Goal: Information Seeking & Learning: Learn about a topic

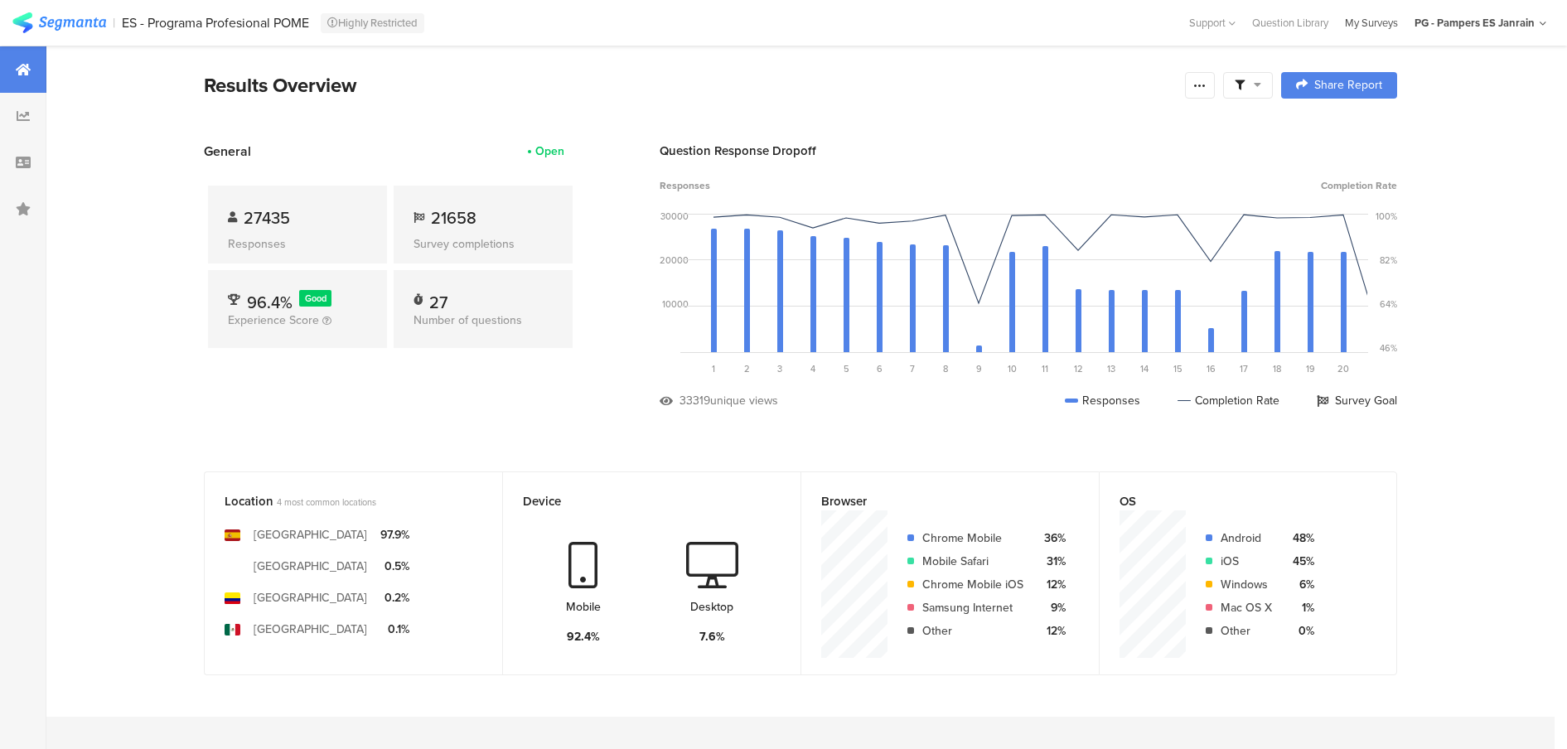
click at [1374, 18] on div "My Surveys" at bounding box center [1372, 23] width 70 height 16
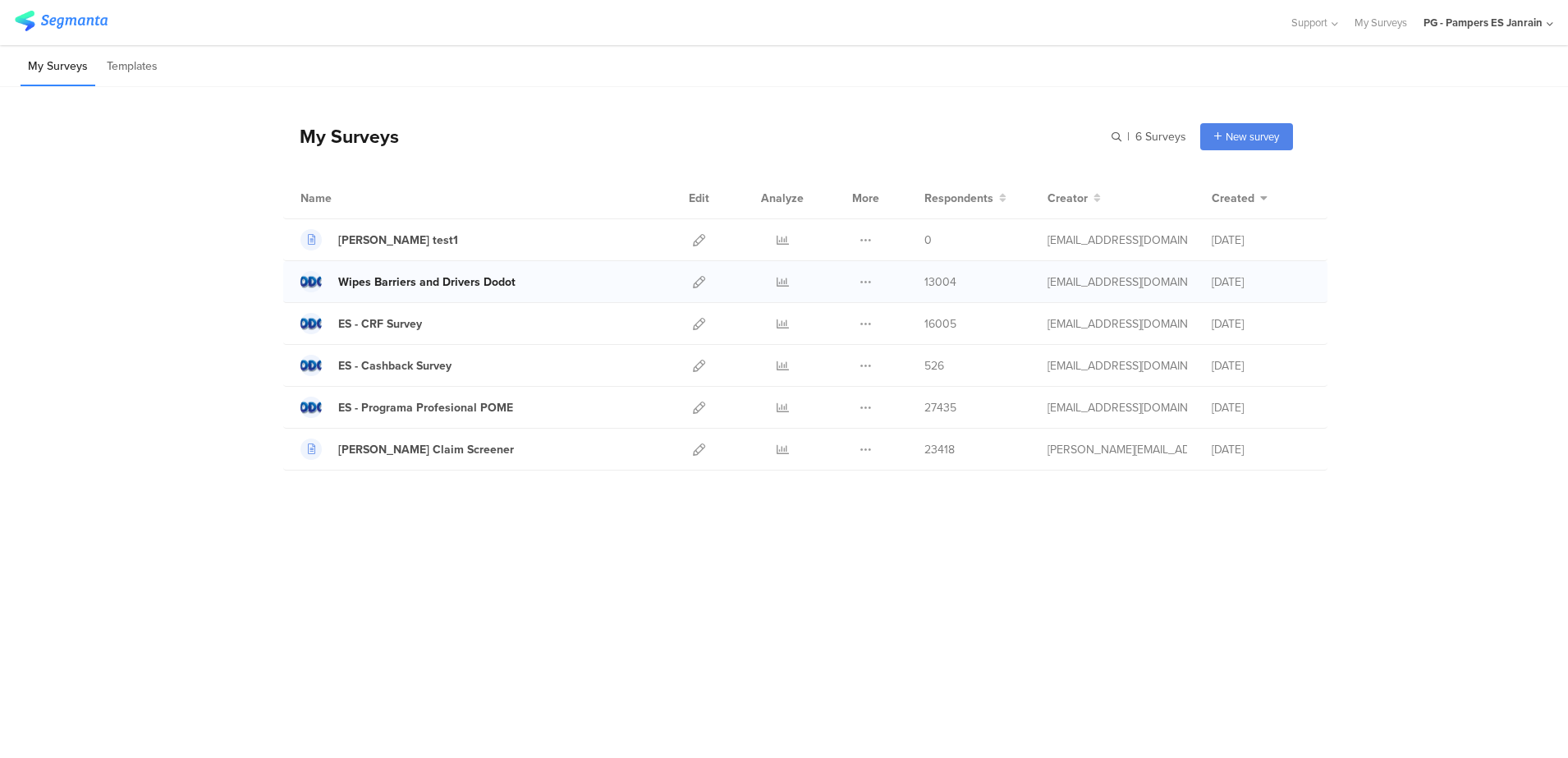
click at [463, 273] on div "Wipes Barriers and Drivers Dodot" at bounding box center [427, 281] width 177 height 17
click at [784, 284] on icon at bounding box center [783, 282] width 12 height 12
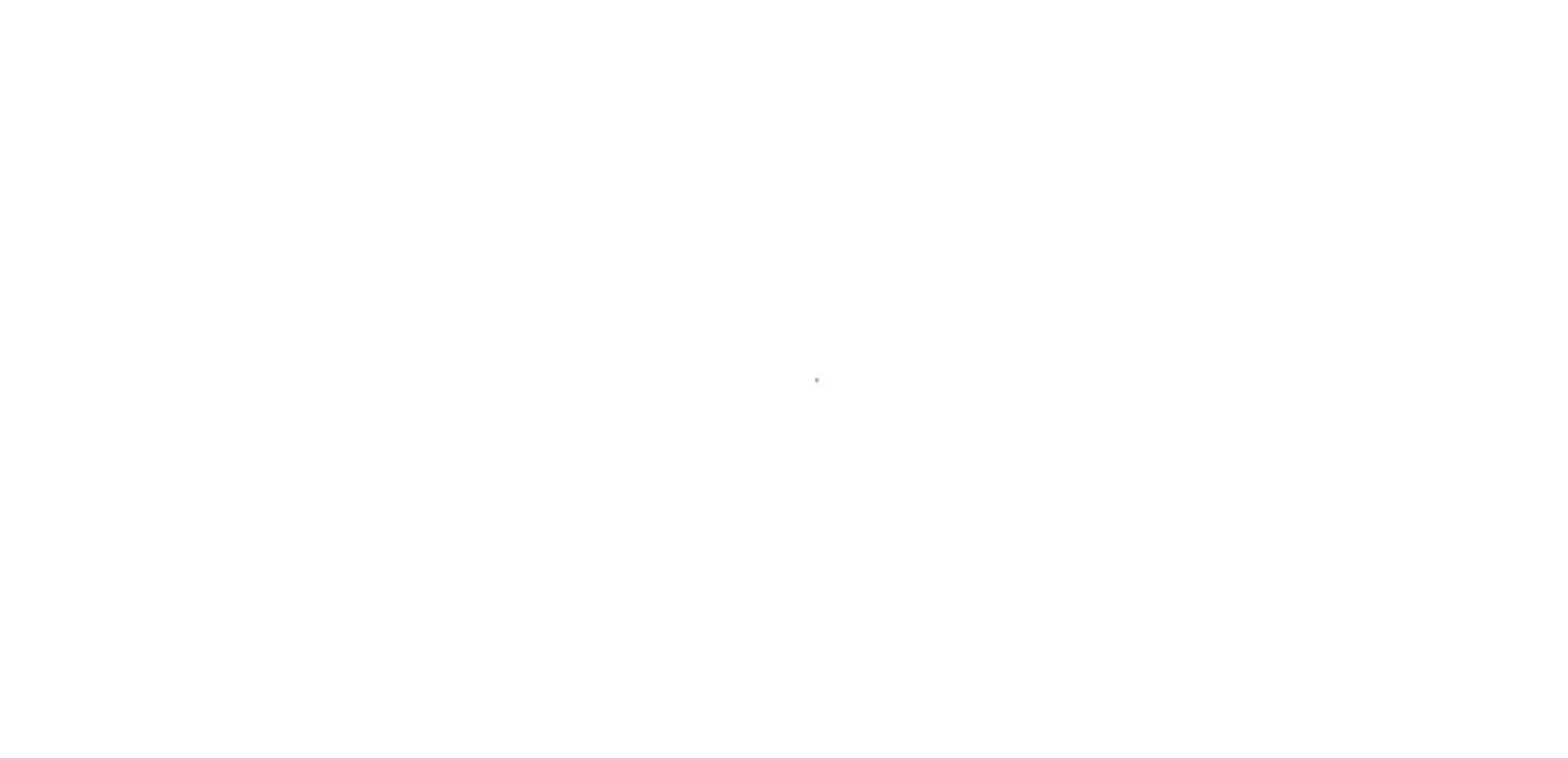
click at [755, 14] on div at bounding box center [784, 379] width 1568 height 758
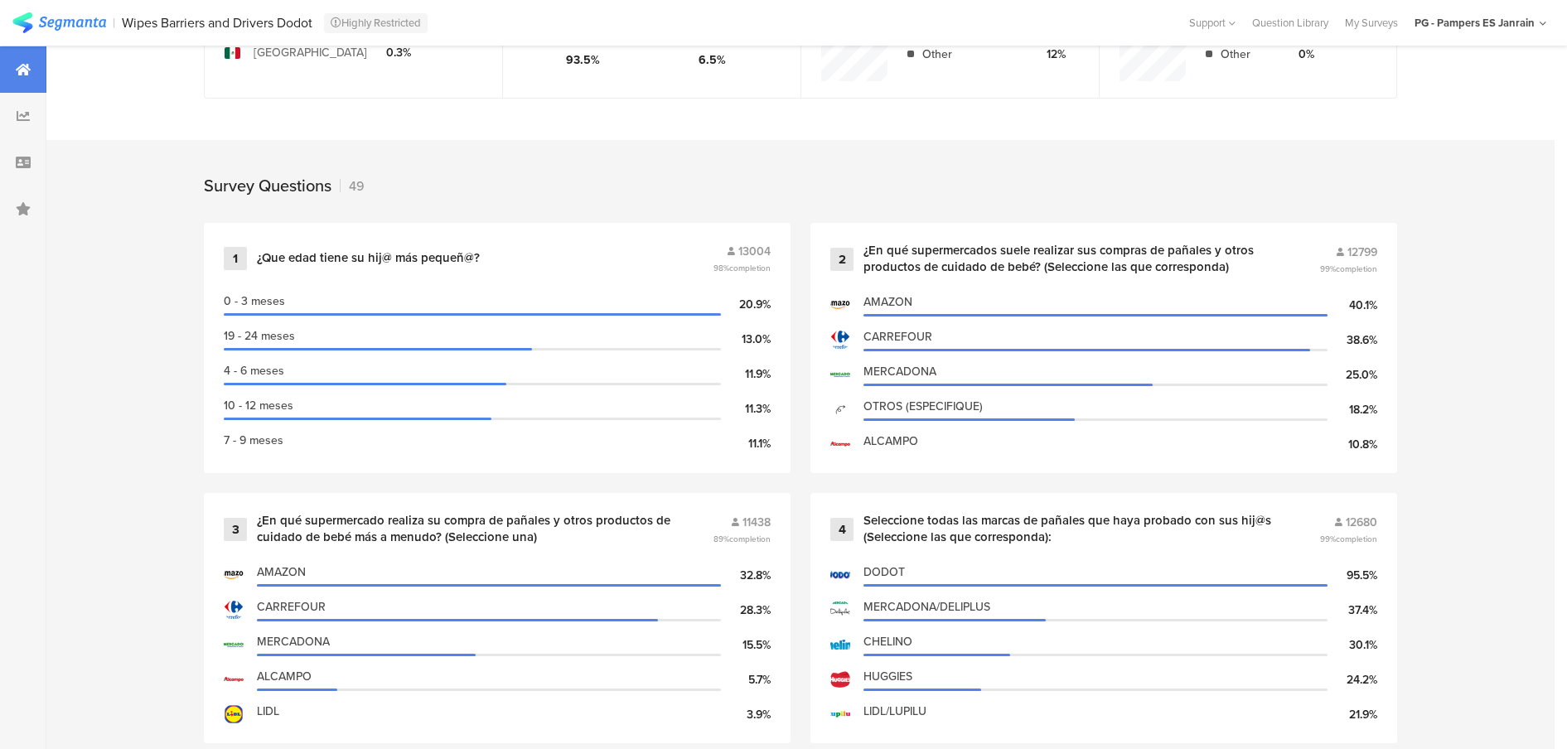
scroll to position [588, 0]
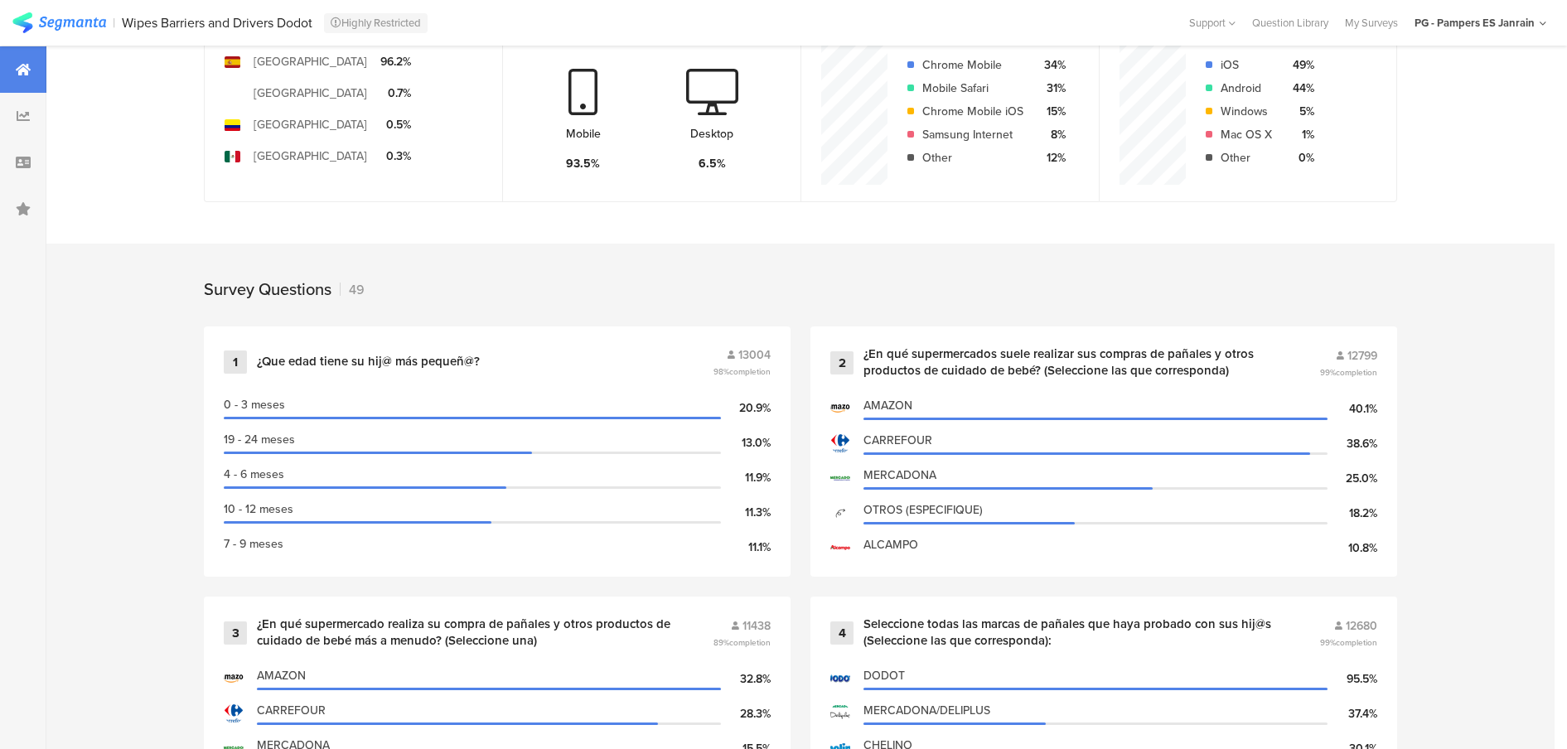
scroll to position [475, 0]
click at [559, 356] on div "¿Que edad tiene su hij@ más pequeñ@?" at bounding box center [483, 360] width 453 height 17
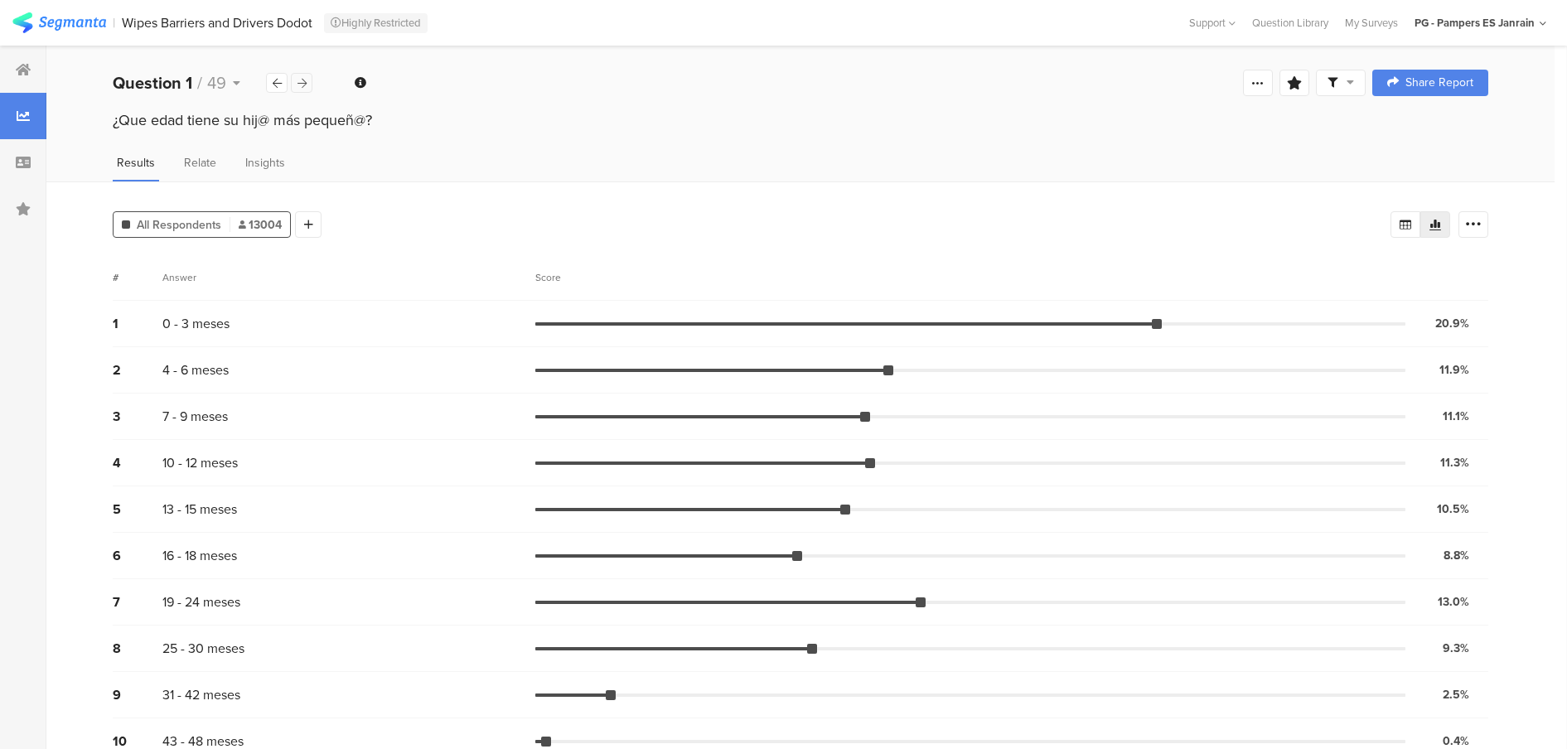
click at [310, 80] on div at bounding box center [302, 83] width 22 height 20
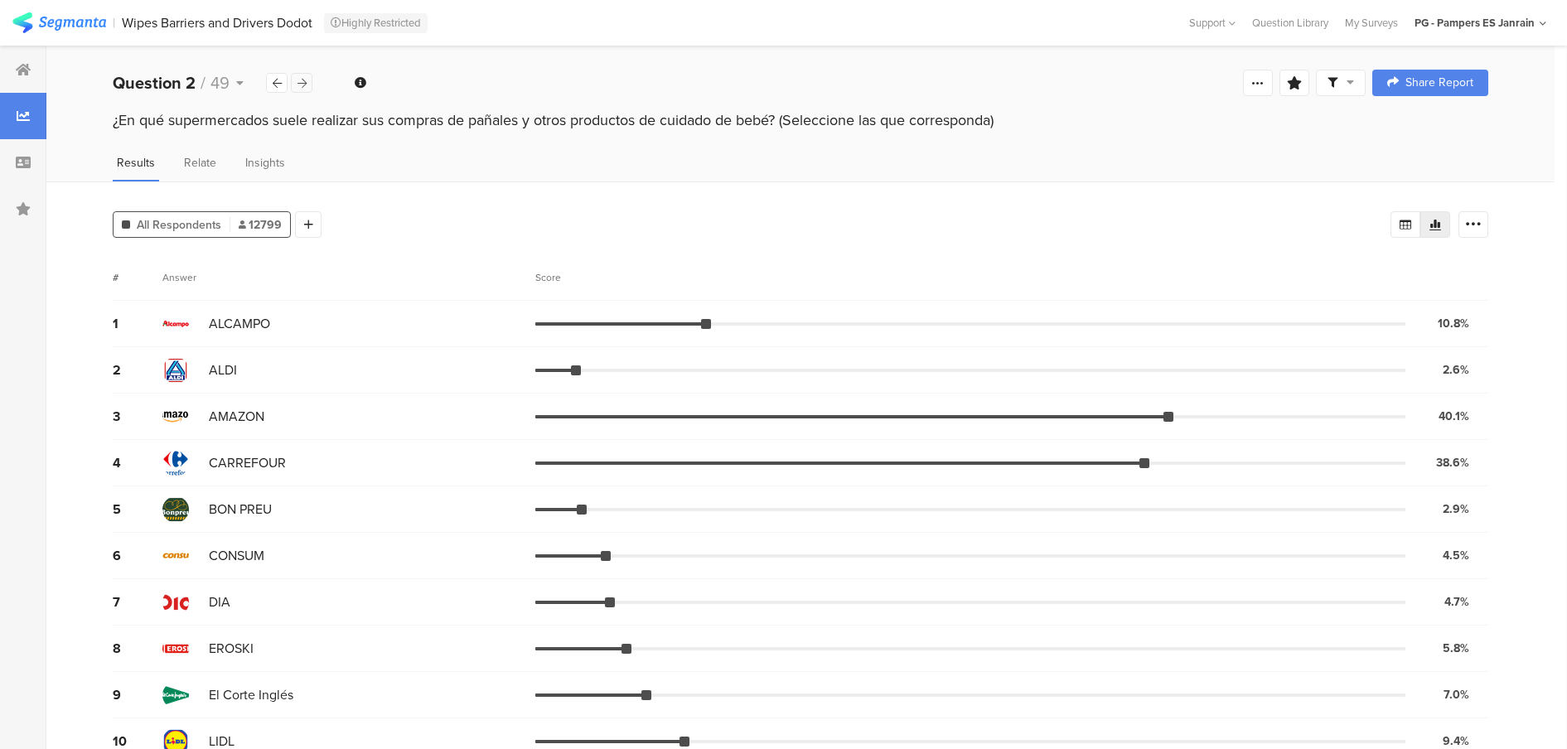
scroll to position [0, 3]
click at [299, 83] on icon at bounding box center [302, 83] width 9 height 11
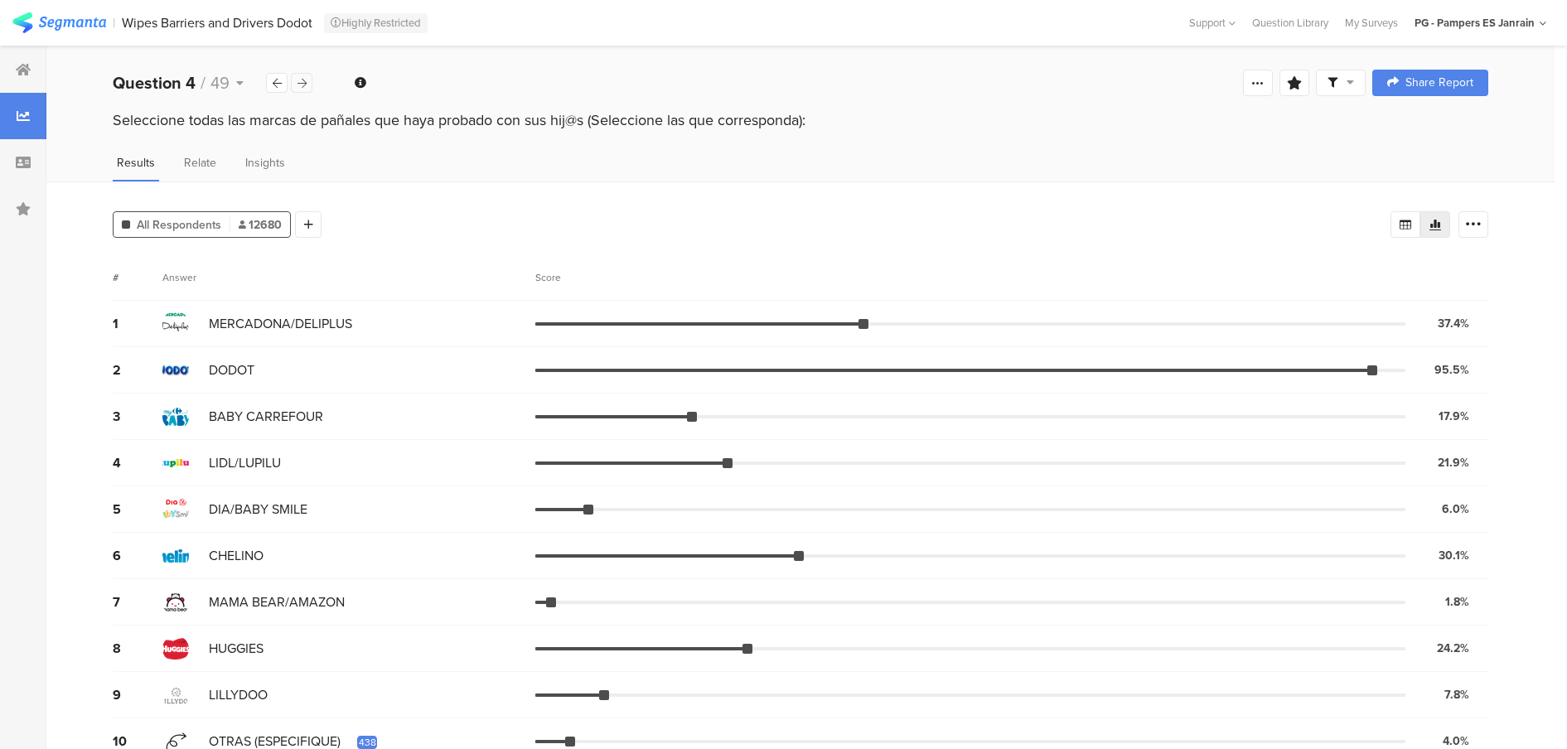
click at [299, 83] on icon at bounding box center [302, 83] width 9 height 11
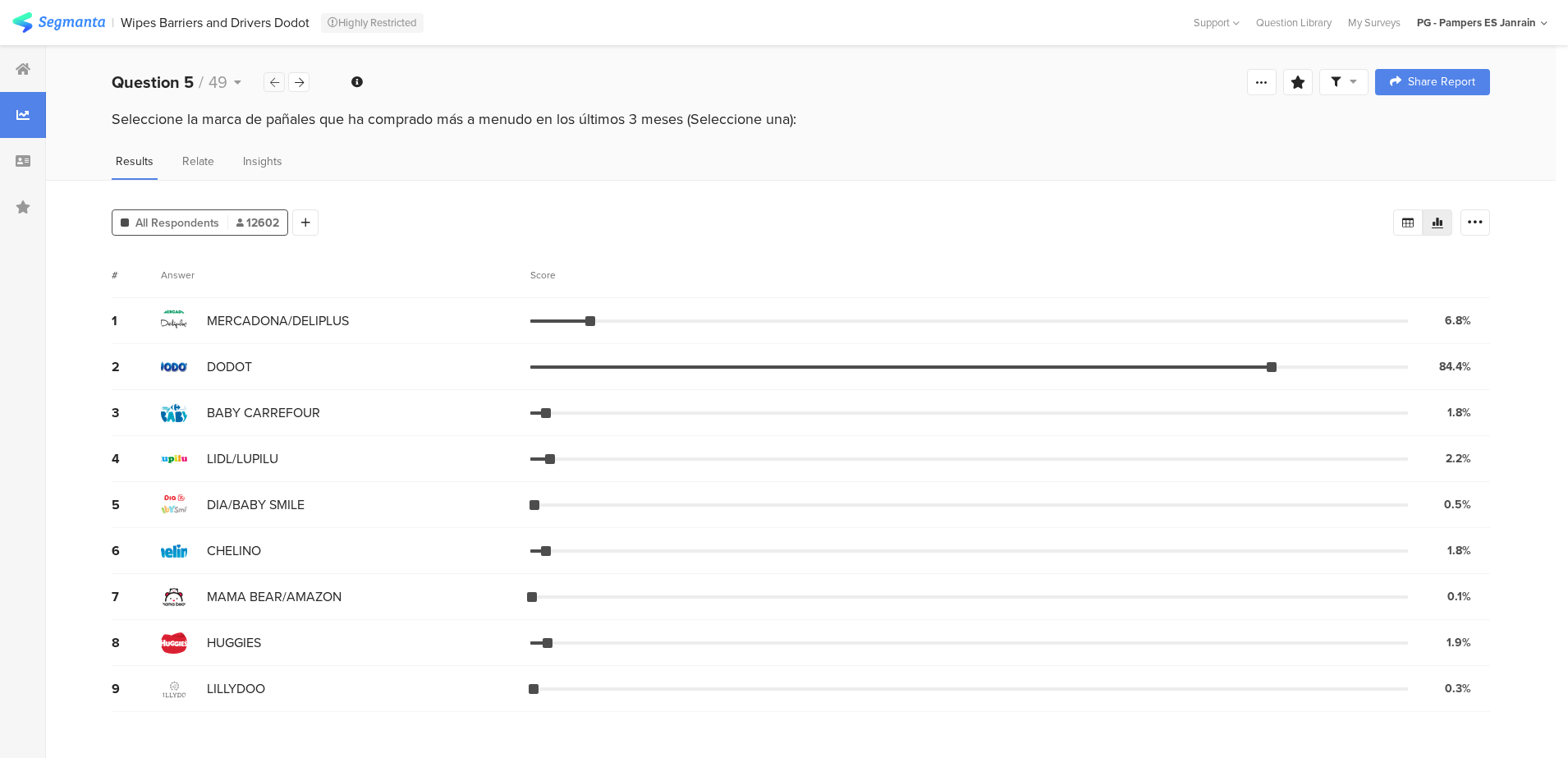
click at [270, 84] on icon at bounding box center [274, 82] width 9 height 11
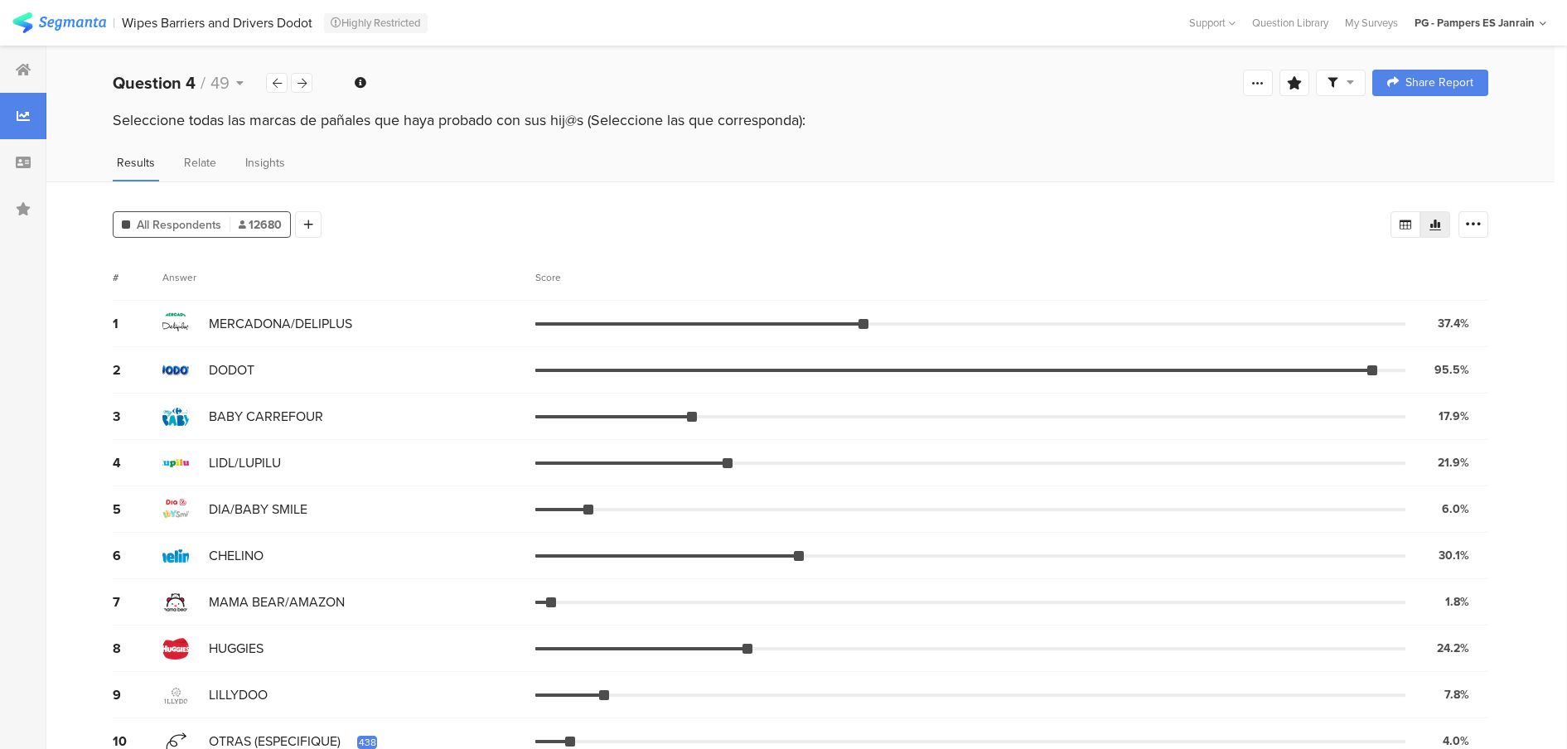
scroll to position [28, 0]
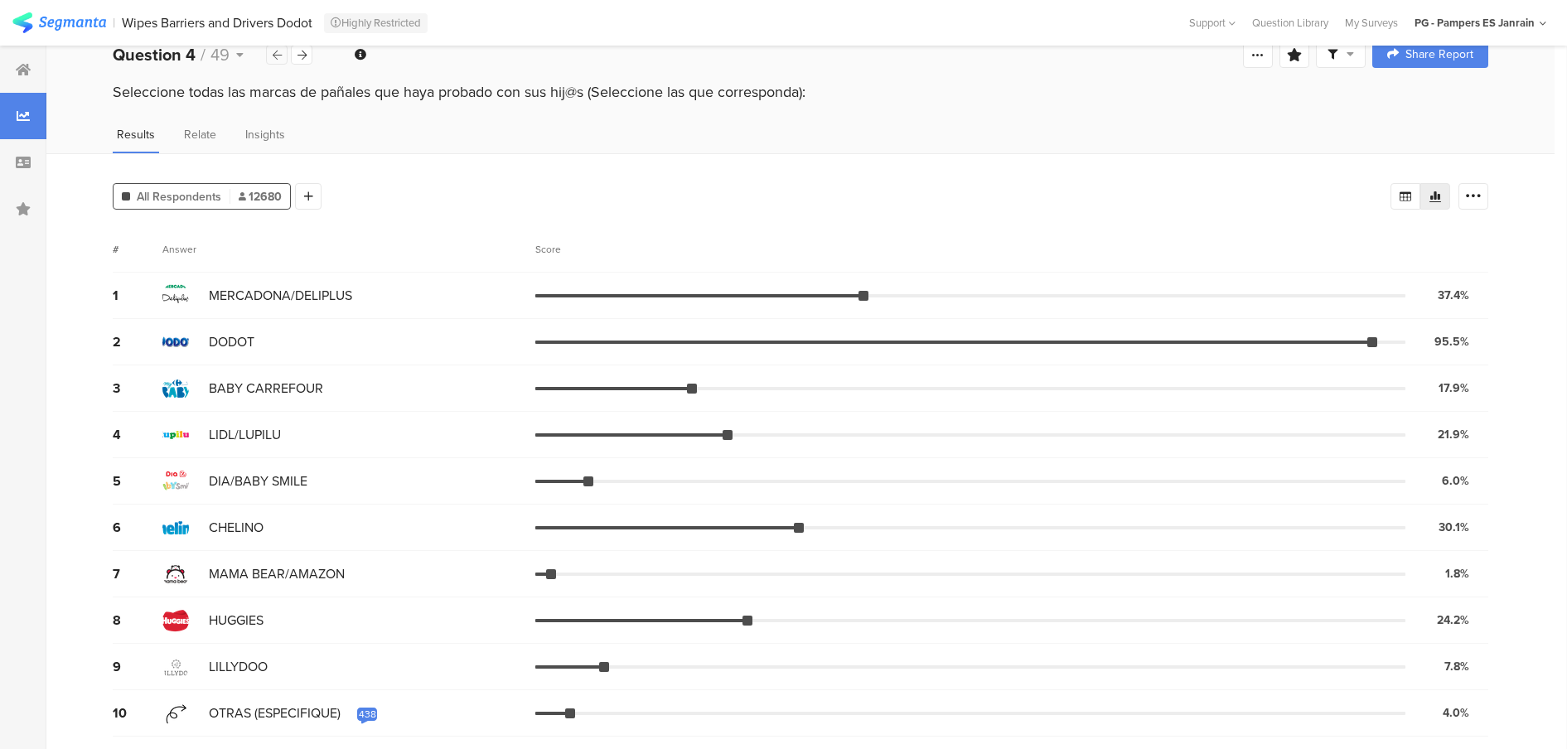
click at [278, 59] on icon at bounding box center [277, 55] width 9 height 11
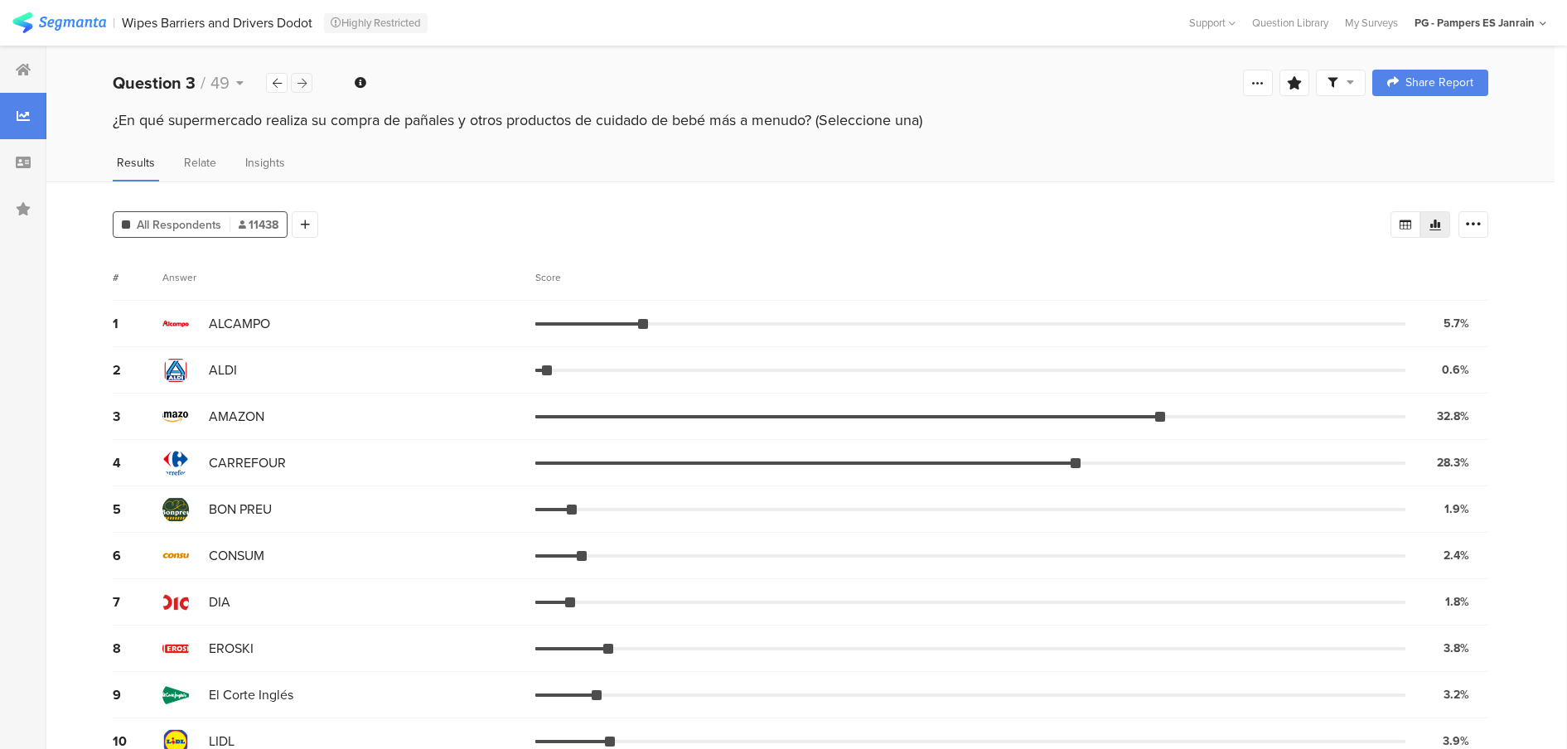
click at [303, 86] on icon at bounding box center [302, 83] width 9 height 11
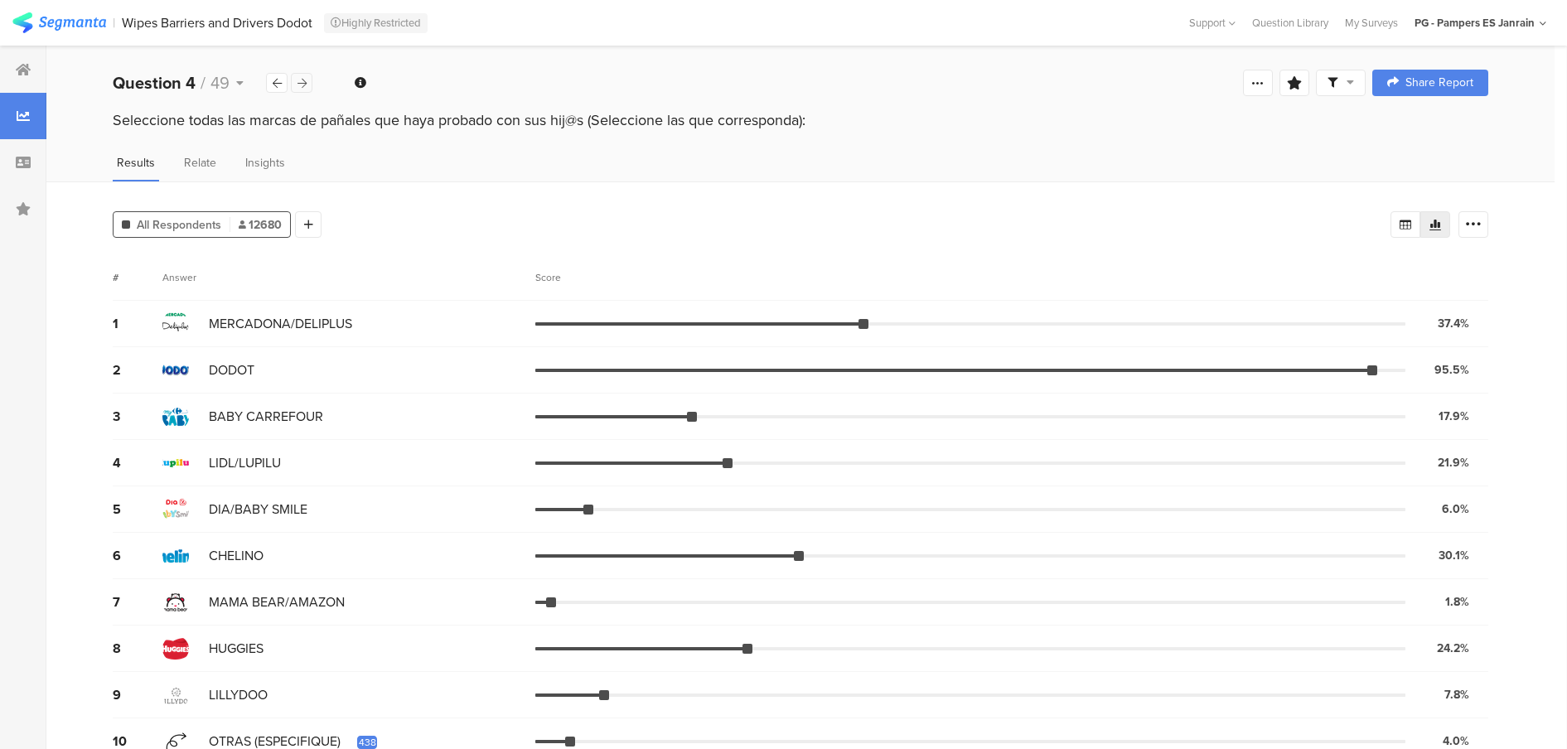
click at [303, 86] on icon at bounding box center [302, 83] width 9 height 11
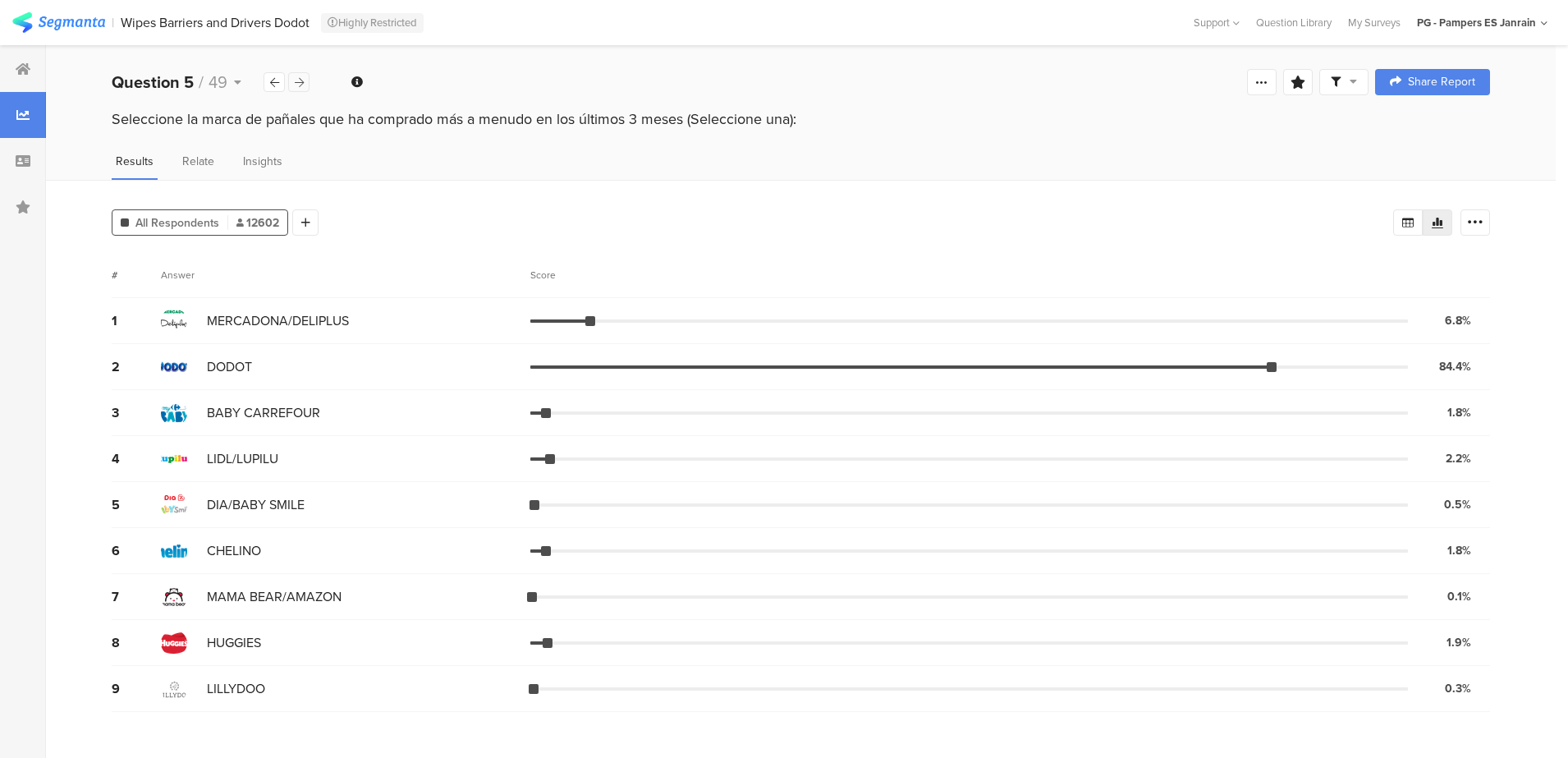
click at [300, 85] on icon at bounding box center [299, 82] width 9 height 11
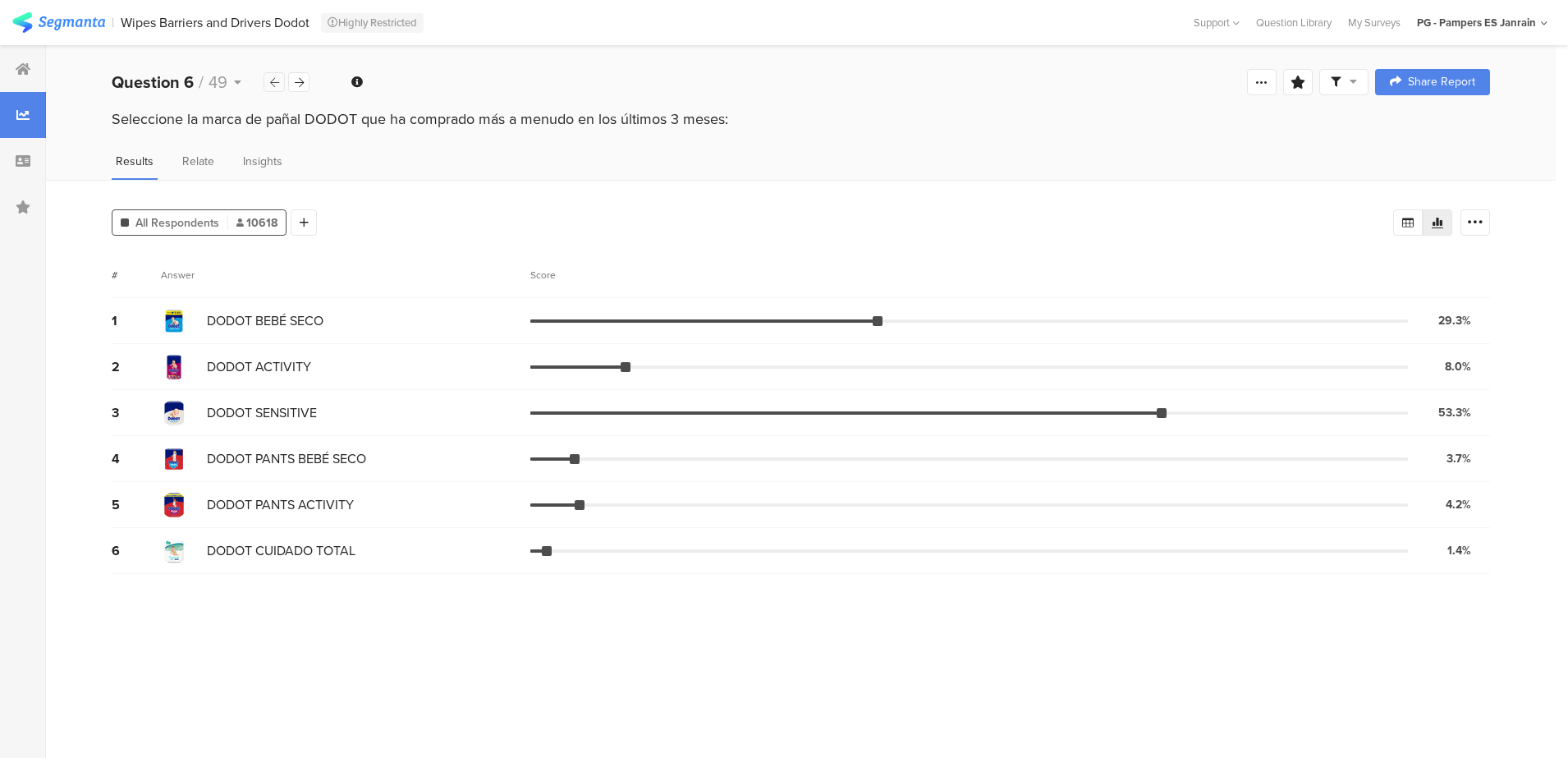
click at [273, 83] on icon at bounding box center [274, 82] width 9 height 11
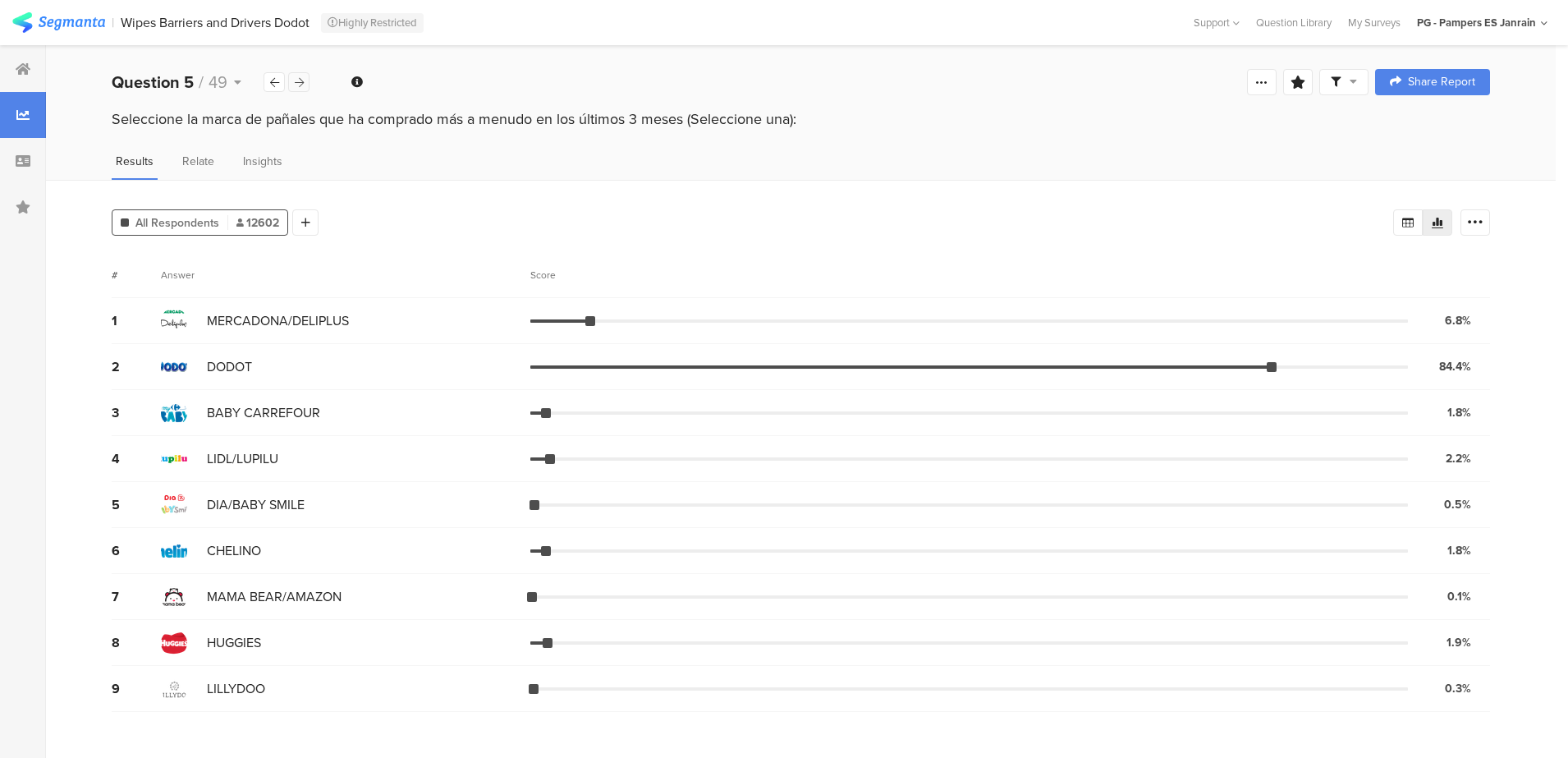
click at [298, 82] on icon at bounding box center [299, 82] width 9 height 11
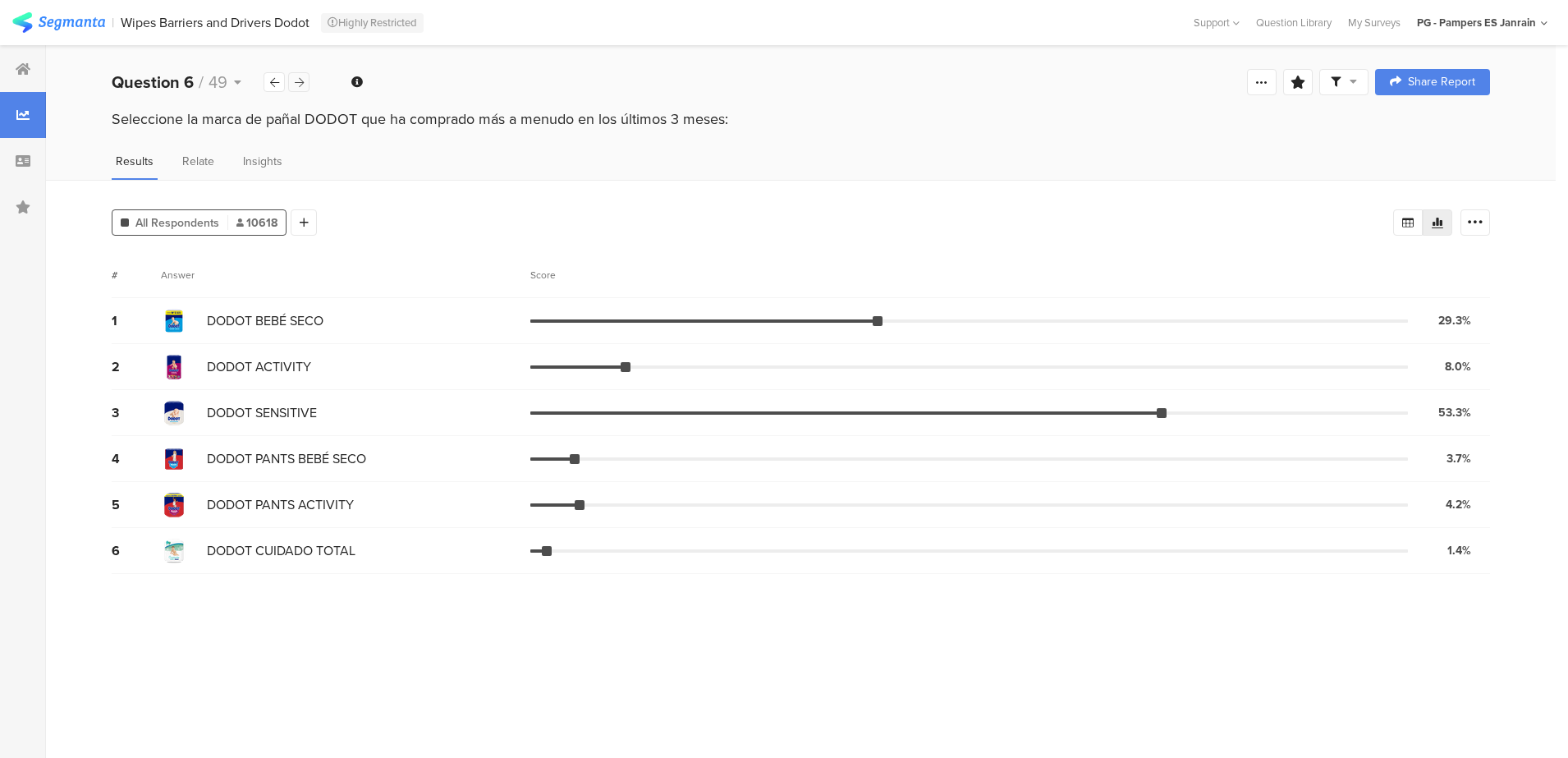
click at [298, 82] on icon at bounding box center [299, 82] width 9 height 11
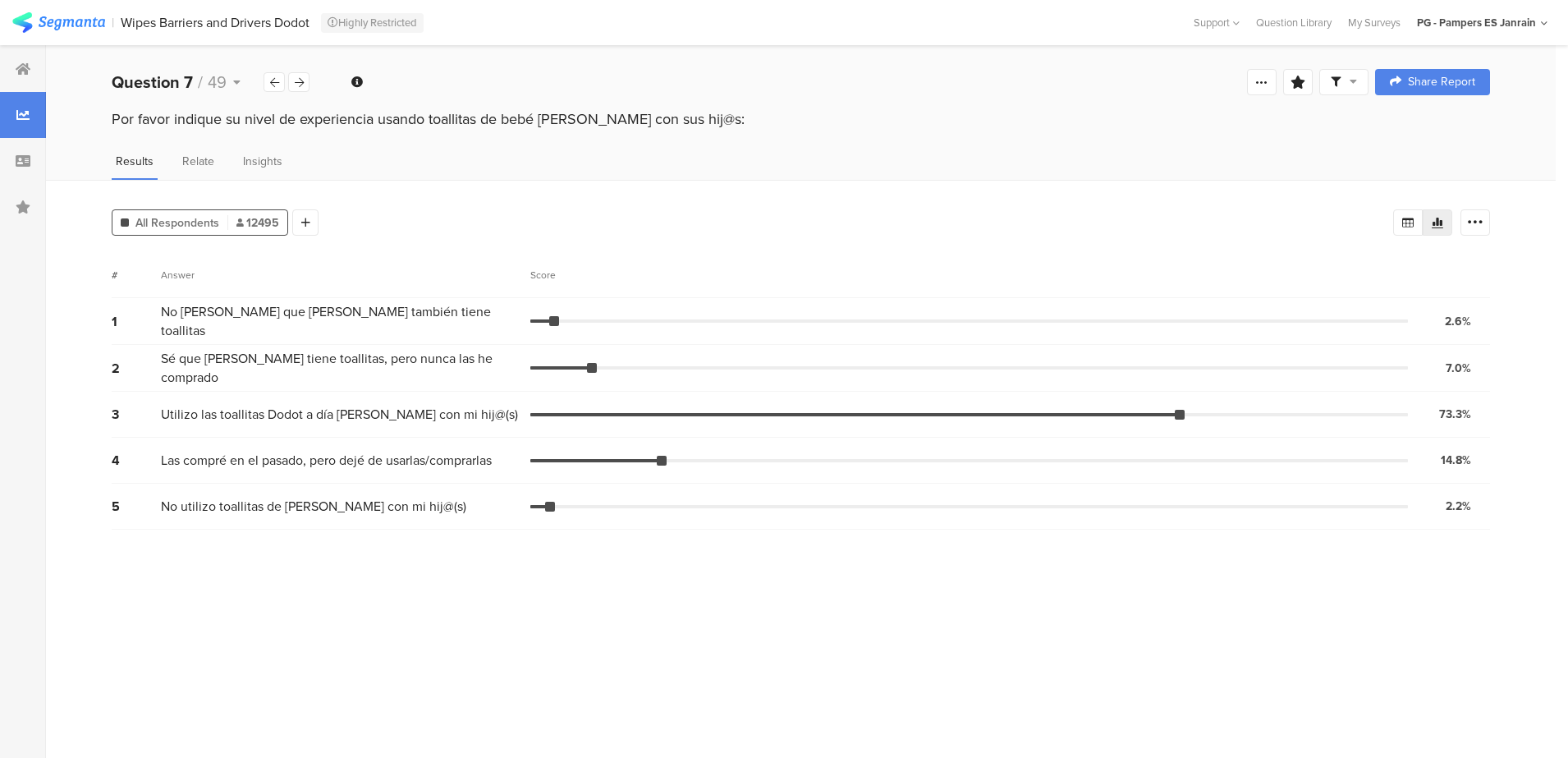
click at [254, 219] on span "12495" at bounding box center [258, 222] width 43 height 17
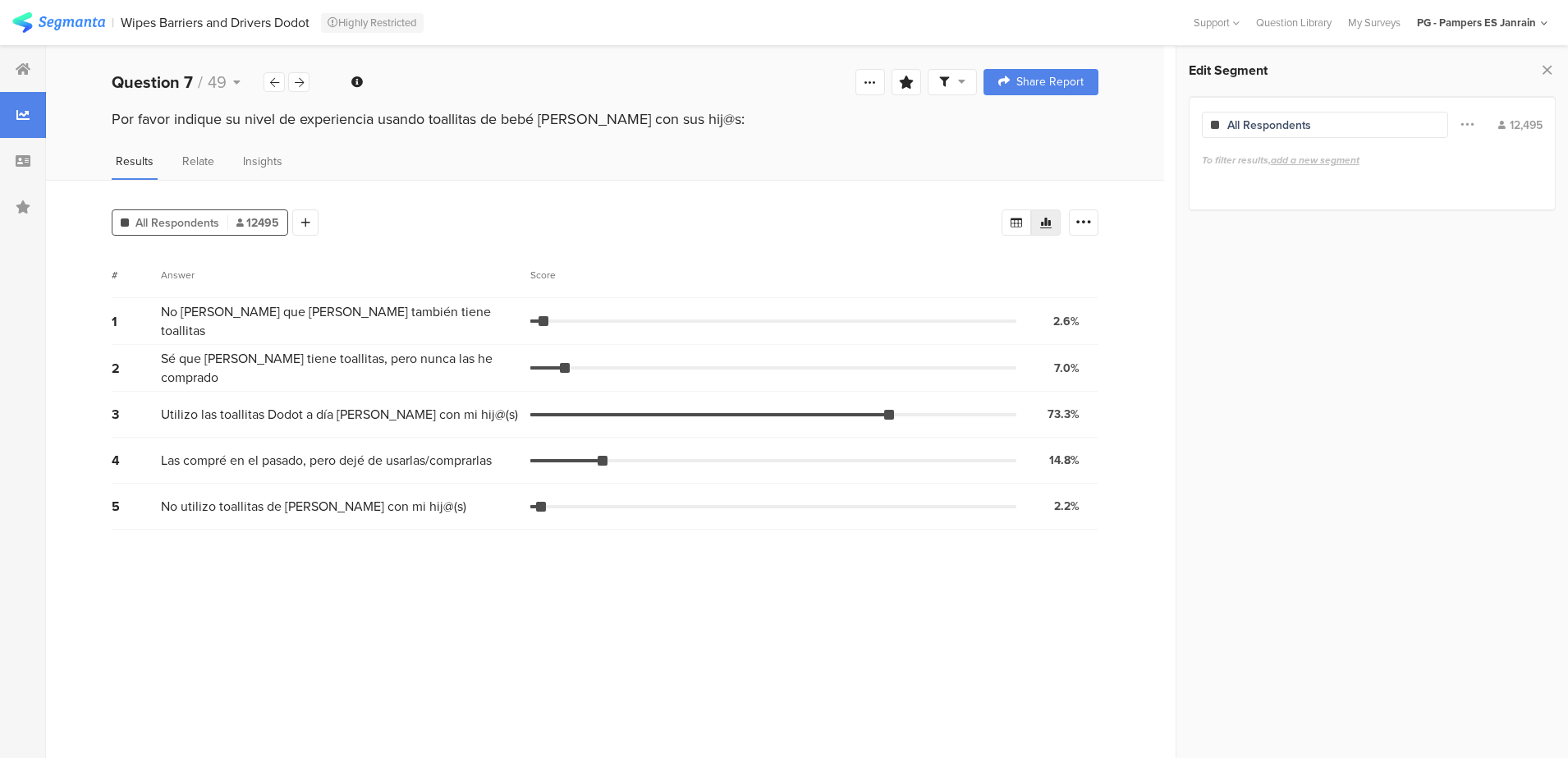
click at [199, 223] on span "All Respondents" at bounding box center [177, 222] width 84 height 17
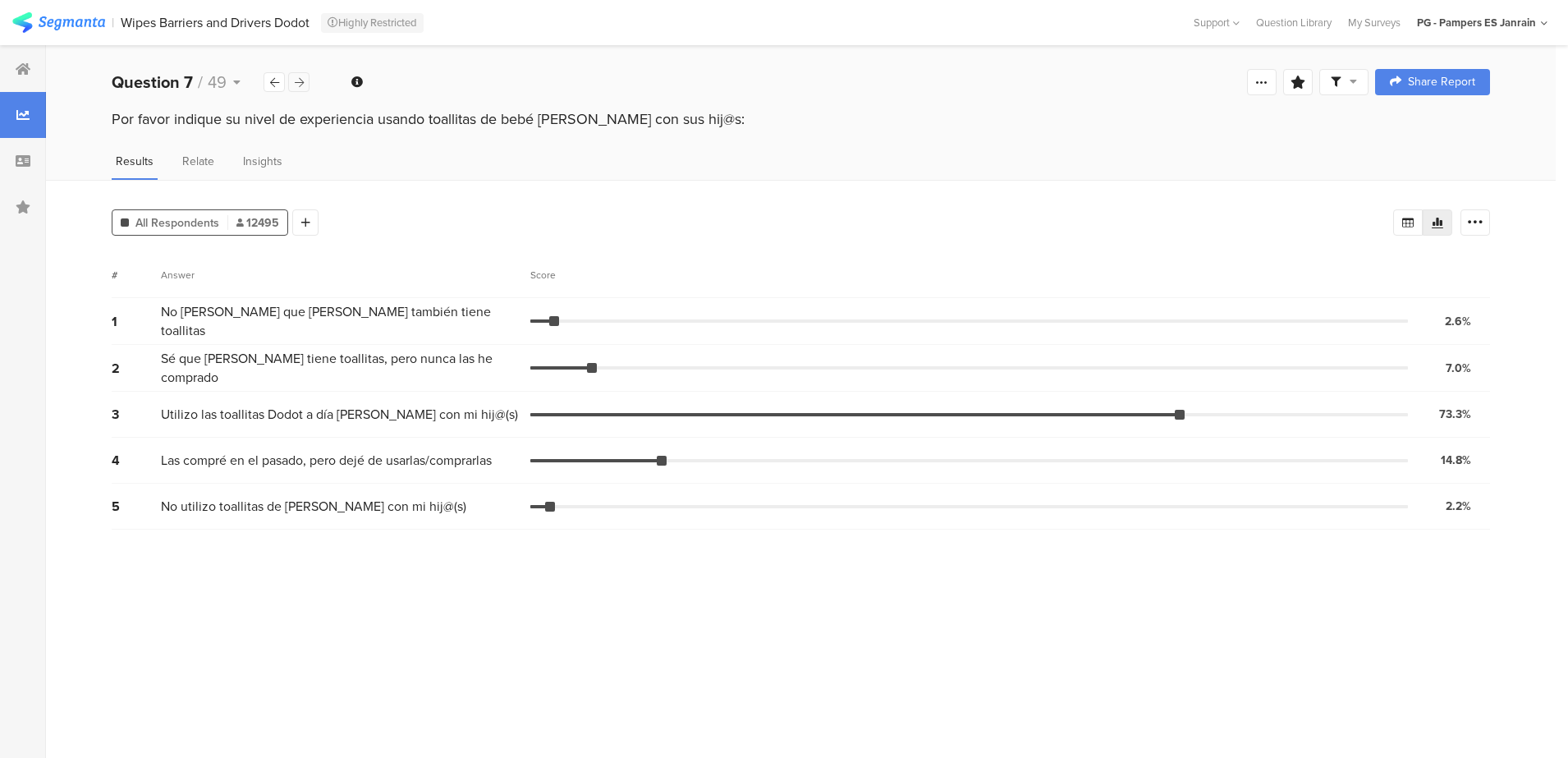
click at [297, 82] on icon at bounding box center [299, 82] width 9 height 11
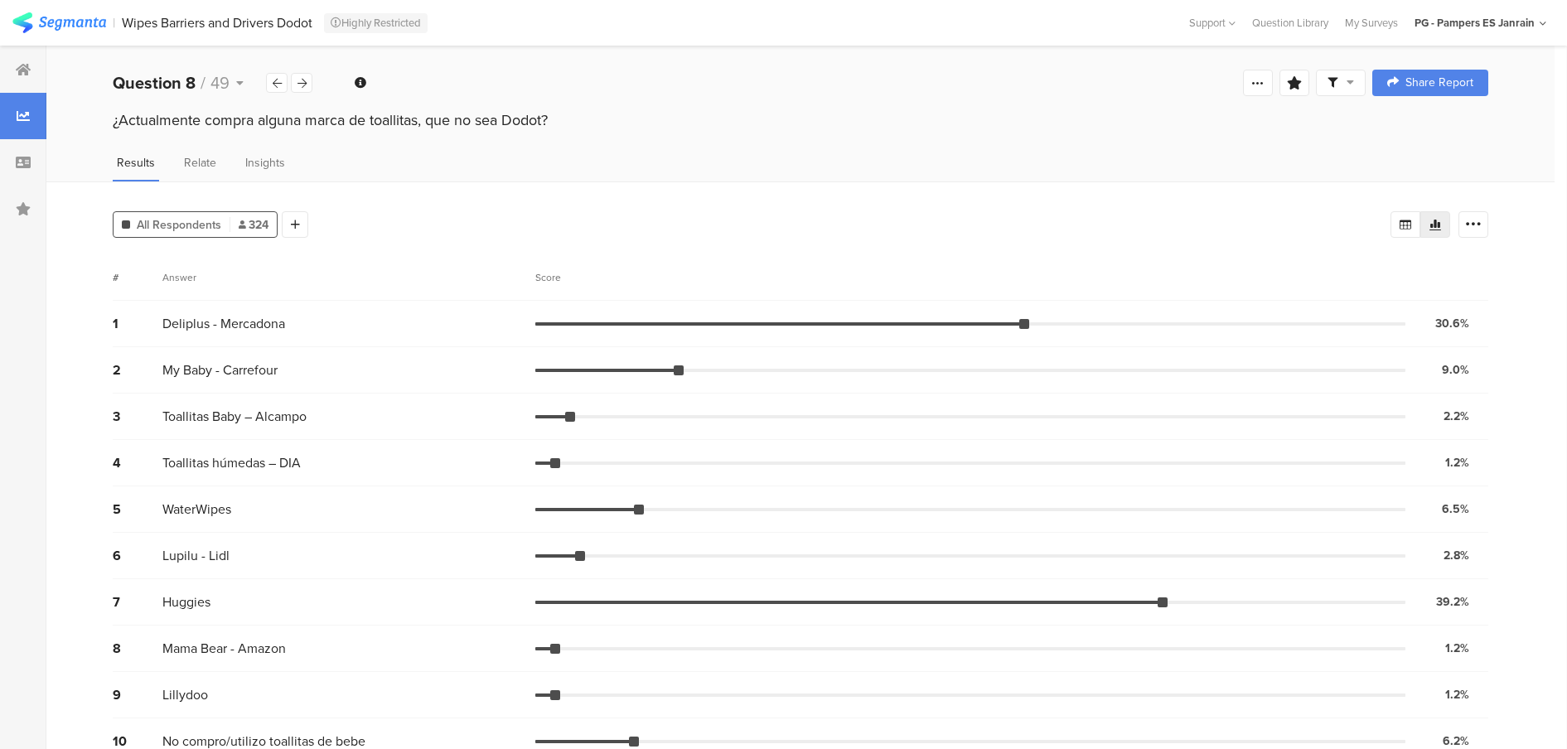
click at [194, 227] on span "All Respondents" at bounding box center [179, 224] width 85 height 17
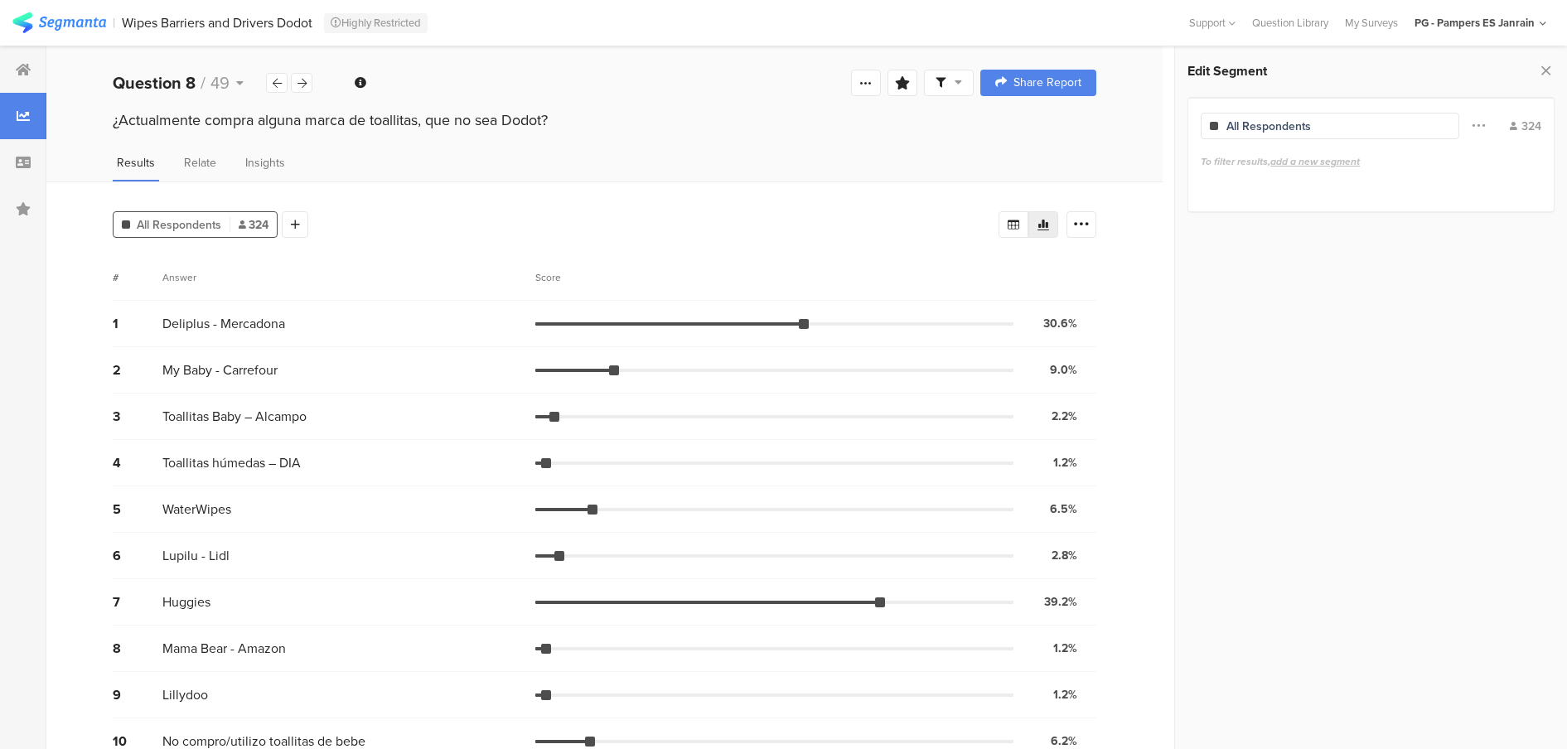
click at [194, 227] on span "All Respondents" at bounding box center [179, 224] width 85 height 17
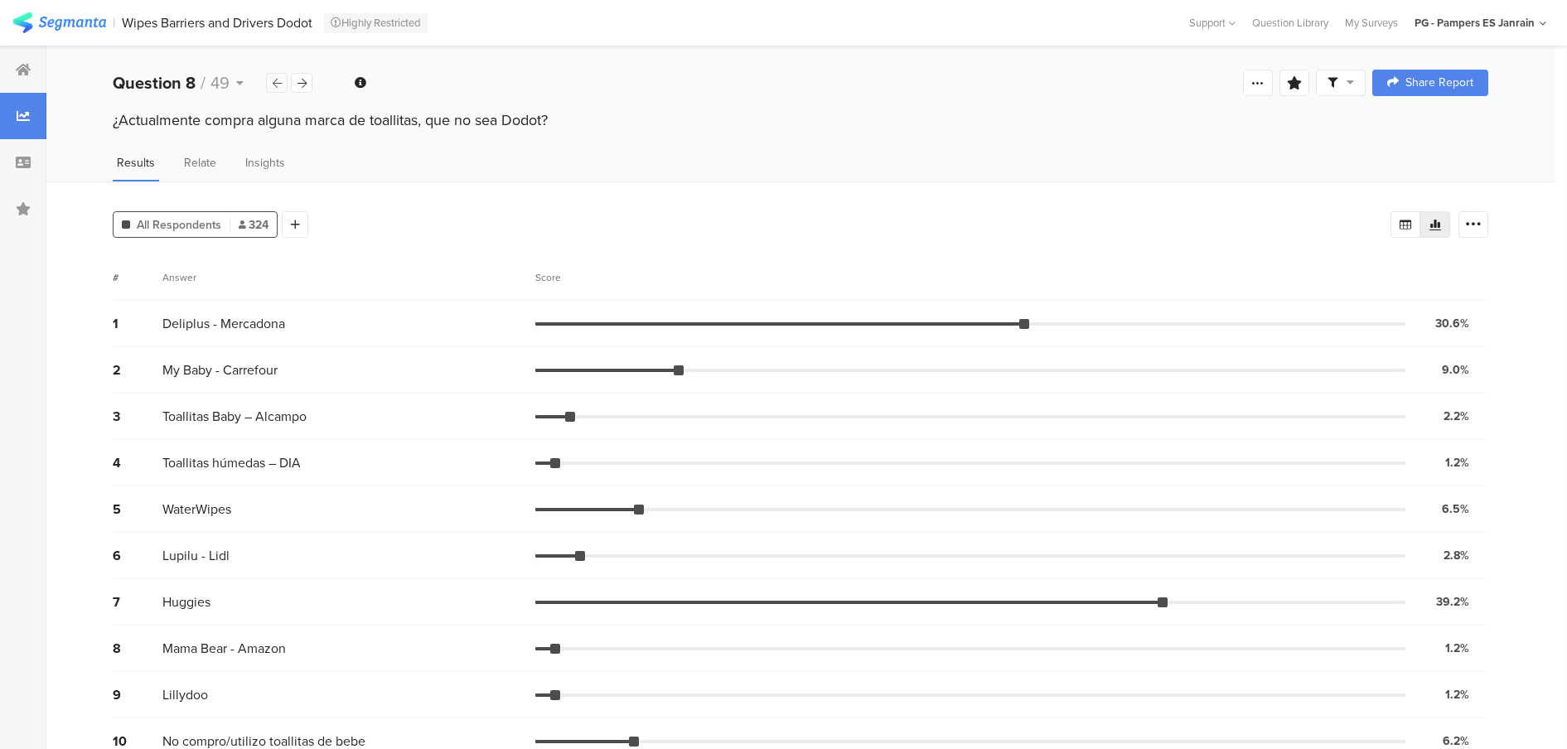
click at [282, 85] on div at bounding box center [277, 83] width 22 height 20
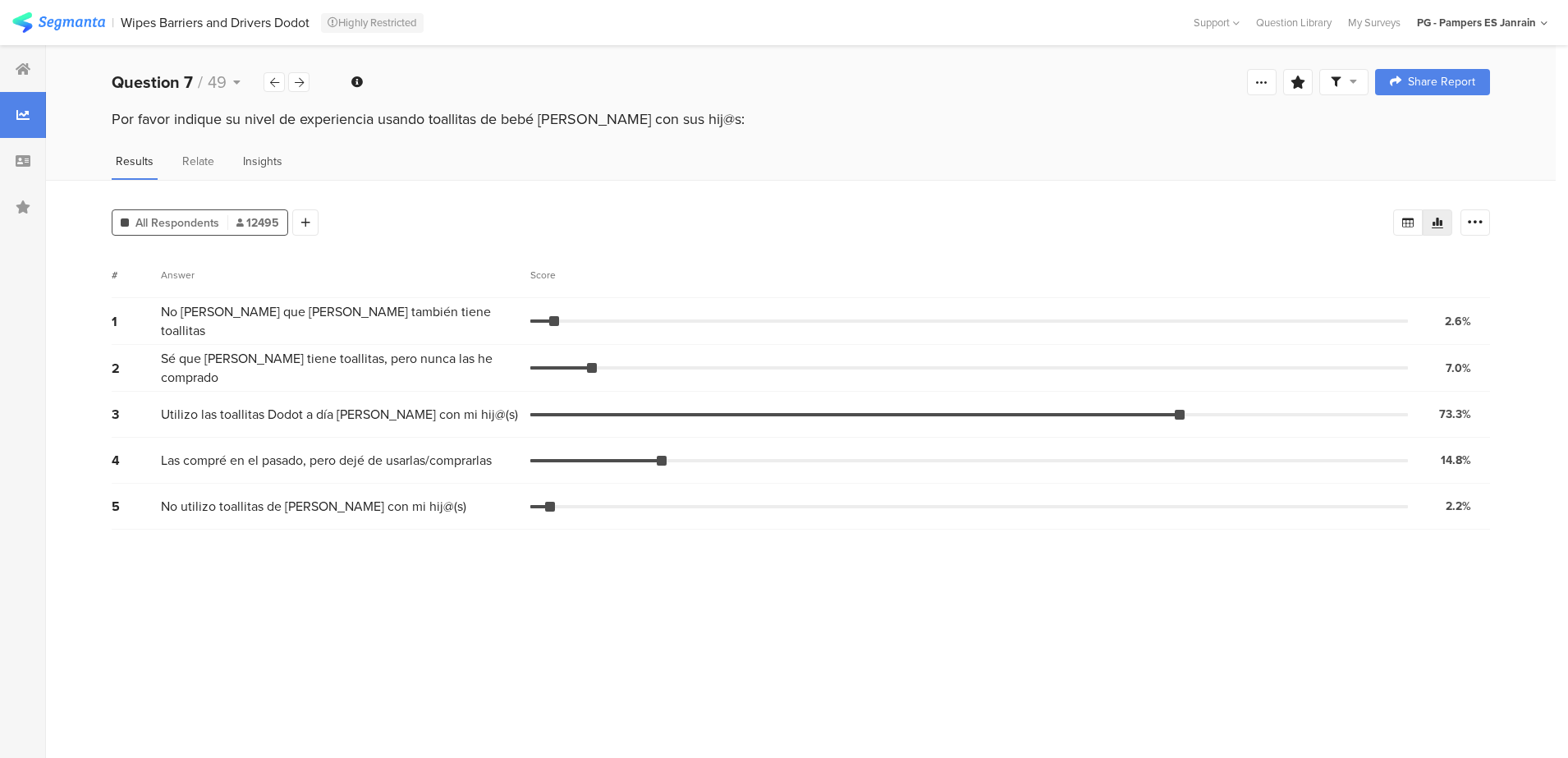
click at [255, 164] on span "Insights" at bounding box center [262, 161] width 40 height 17
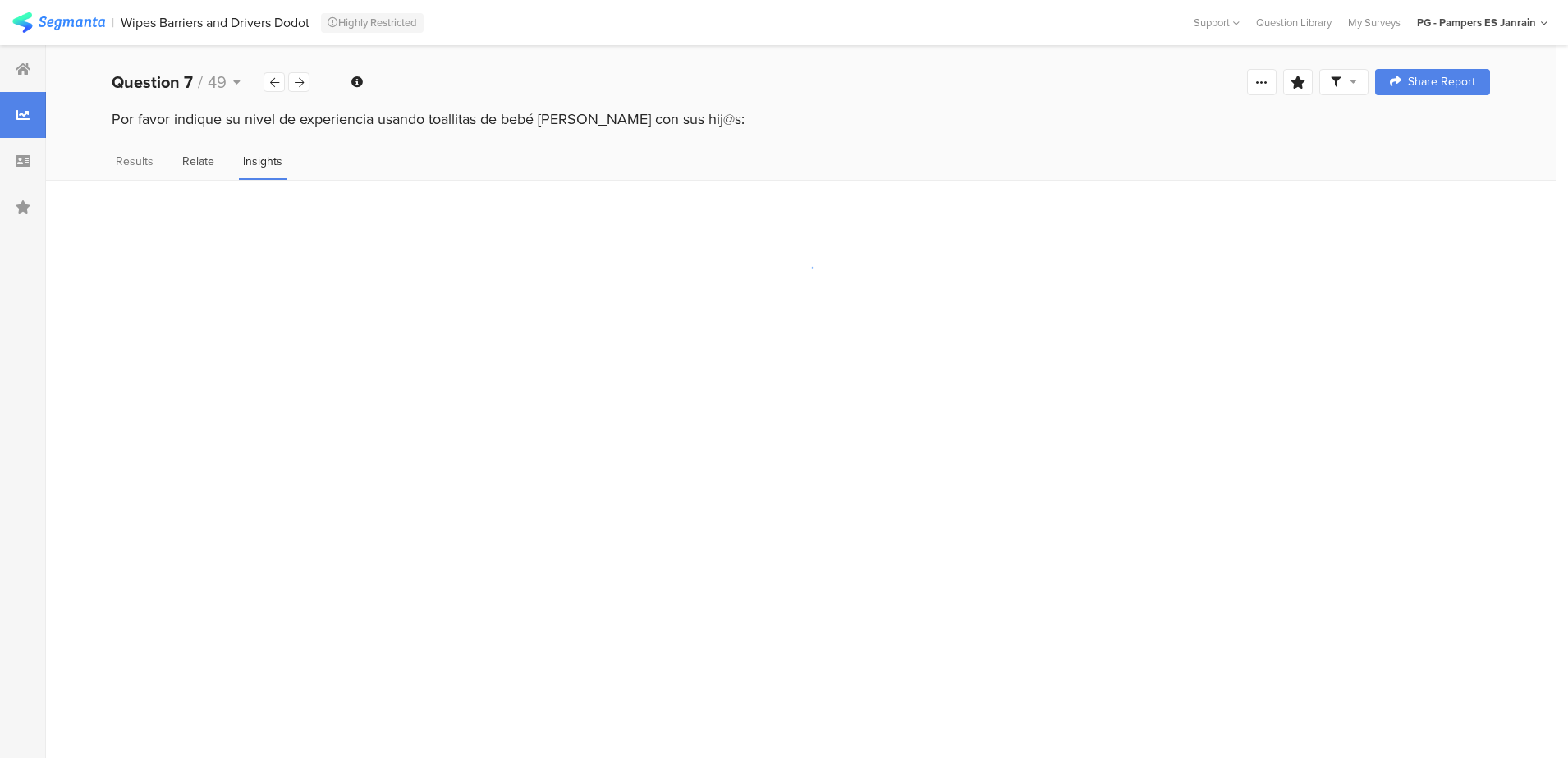
click at [204, 166] on span "Relate" at bounding box center [198, 161] width 32 height 17
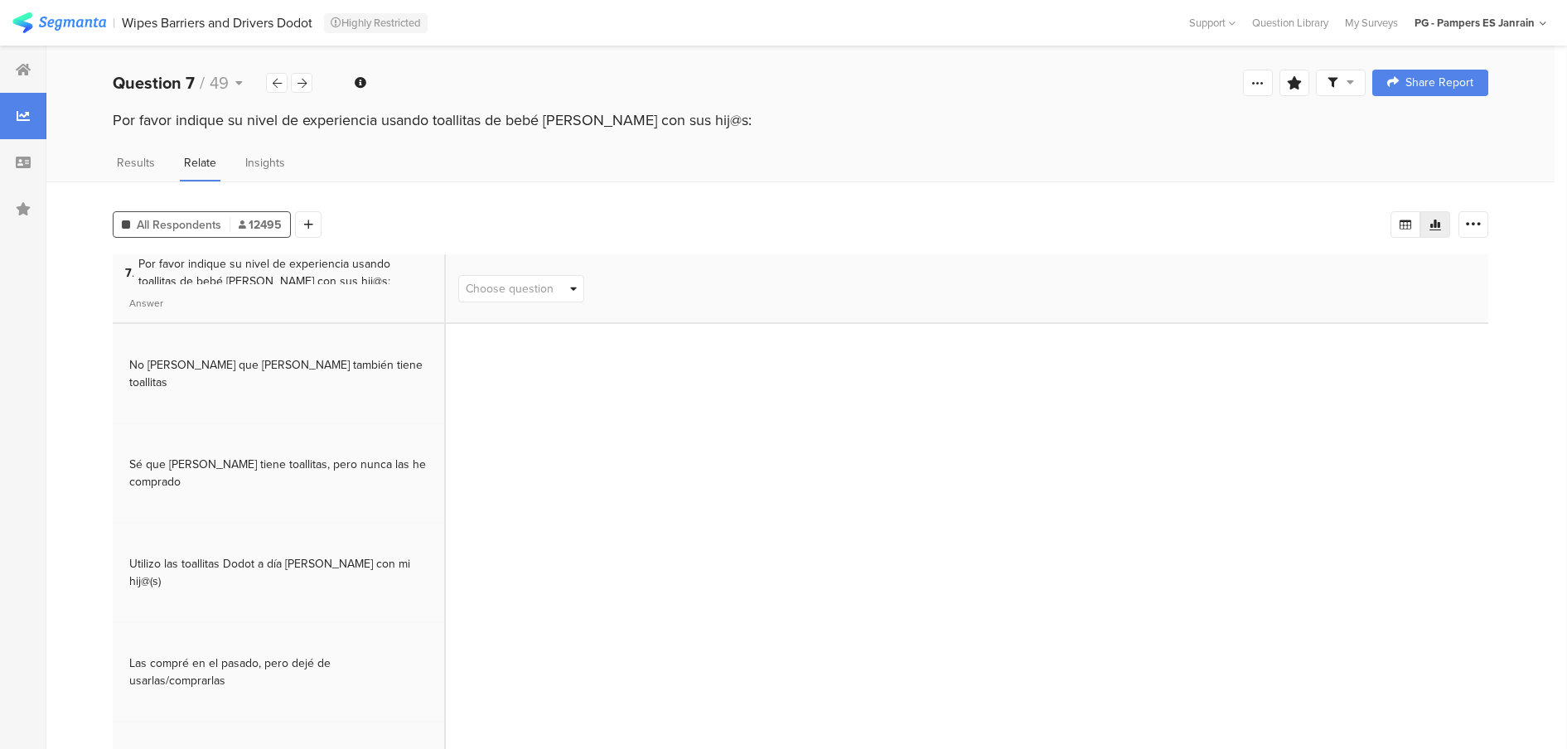
click at [193, 222] on span "All Respondents" at bounding box center [179, 224] width 85 height 17
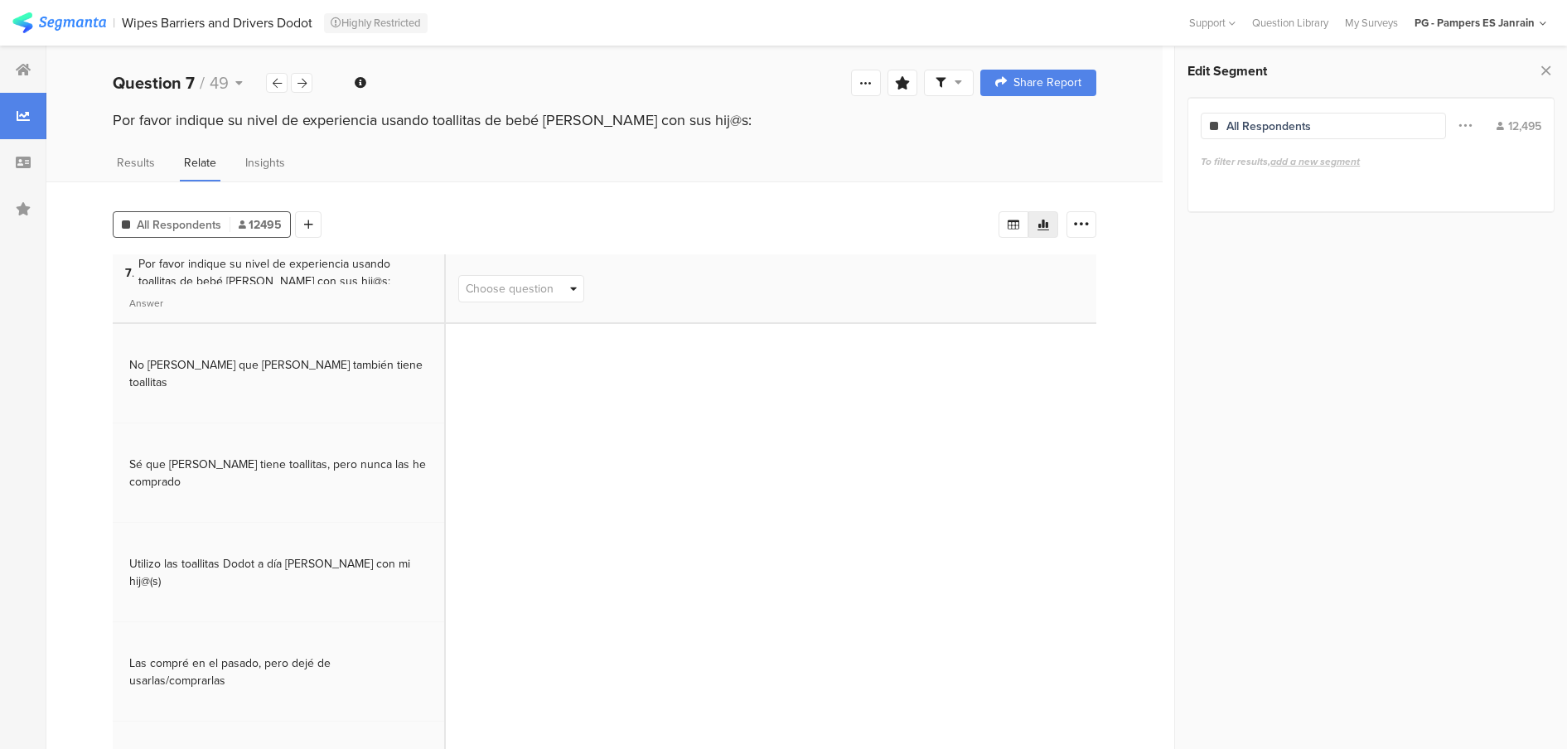
click at [237, 225] on div "All Respondents 12495" at bounding box center [202, 224] width 177 height 17
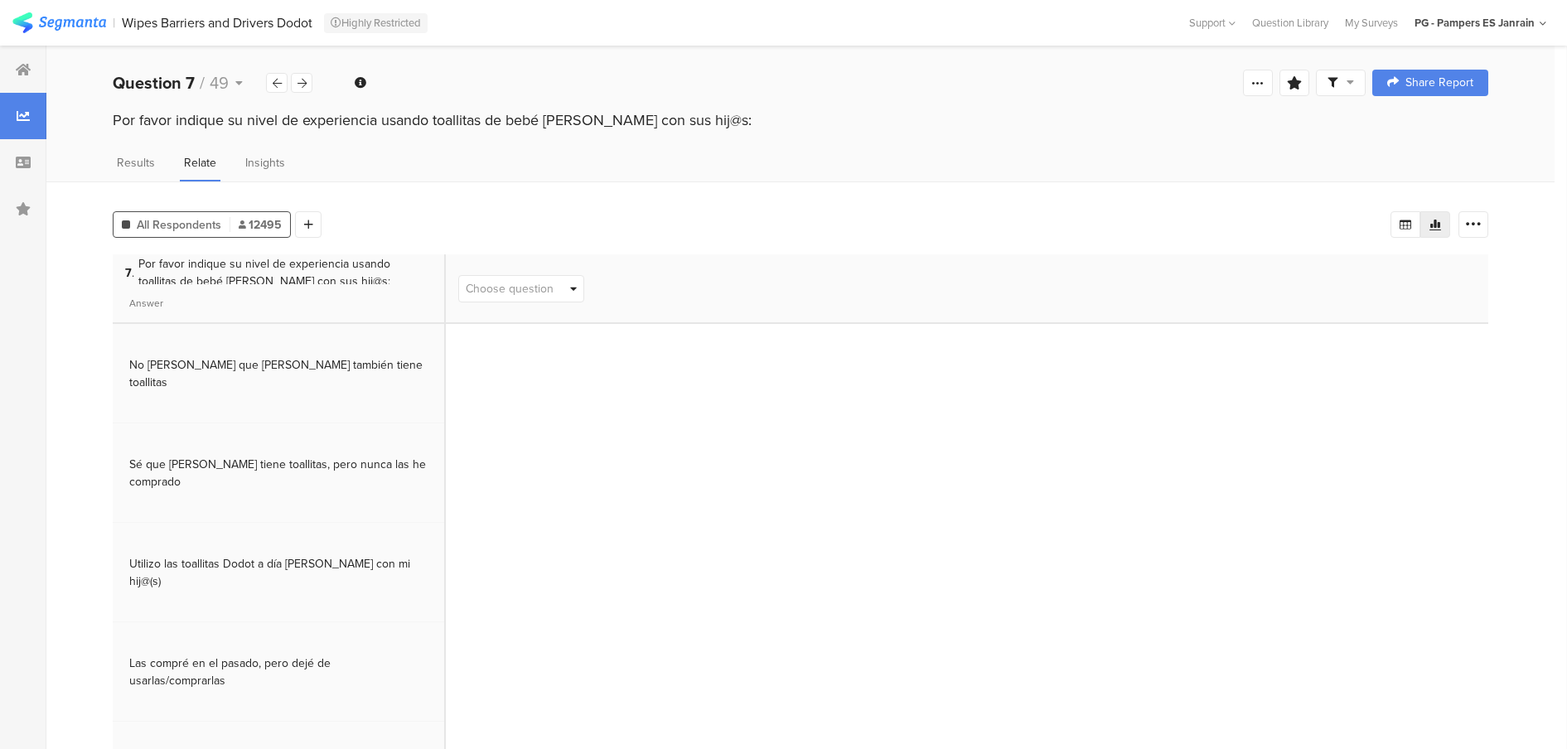
click at [279, 224] on span "12495" at bounding box center [260, 224] width 43 height 17
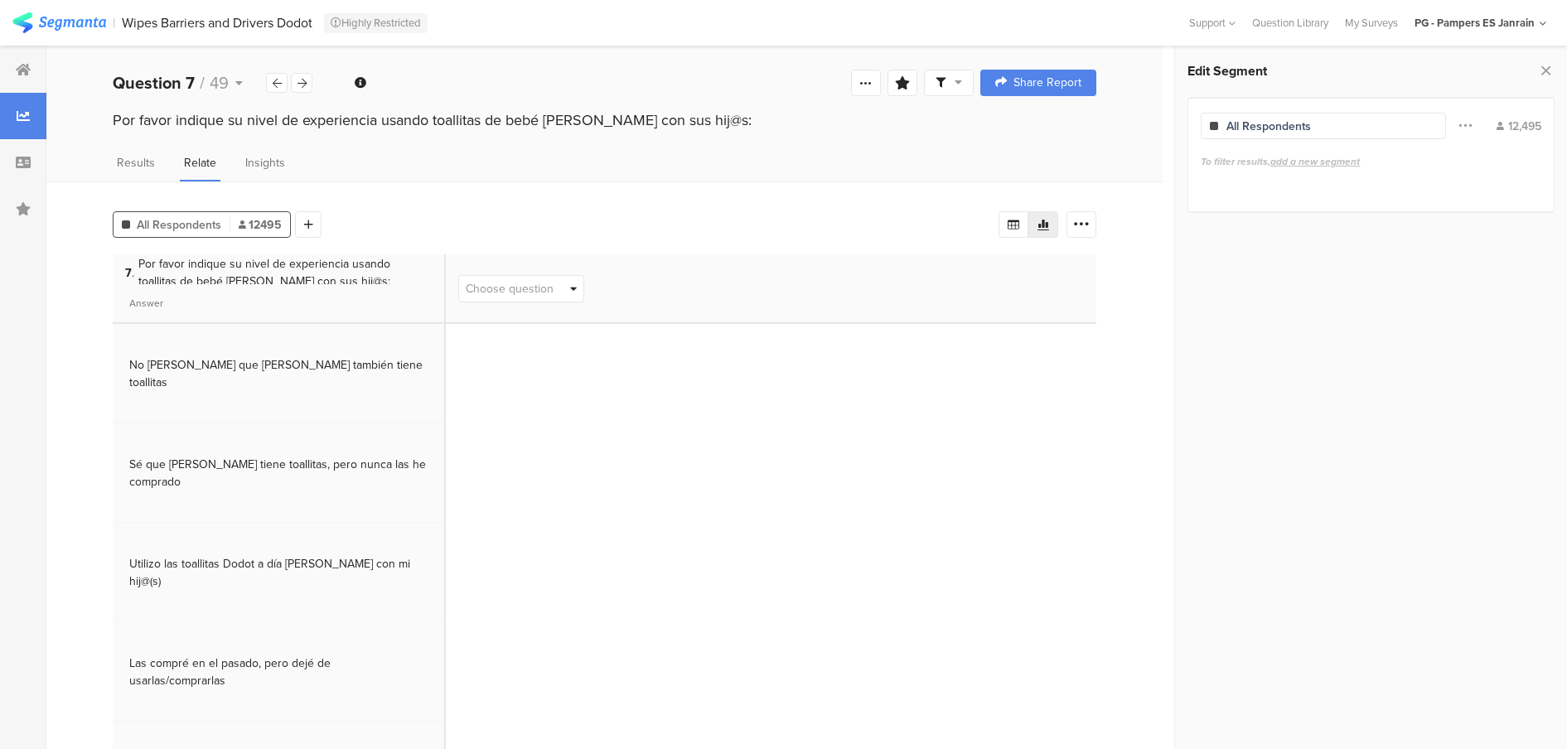
click at [1267, 124] on div "All Respondents" at bounding box center [1269, 126] width 85 height 17
click at [1518, 127] on div "12,495" at bounding box center [1519, 126] width 45 height 17
click at [1467, 128] on span at bounding box center [1465, 125] width 13 height 31
click at [1459, 119] on span at bounding box center [1465, 125] width 13 height 31
click at [1302, 165] on span "add a new segment" at bounding box center [1316, 161] width 90 height 15
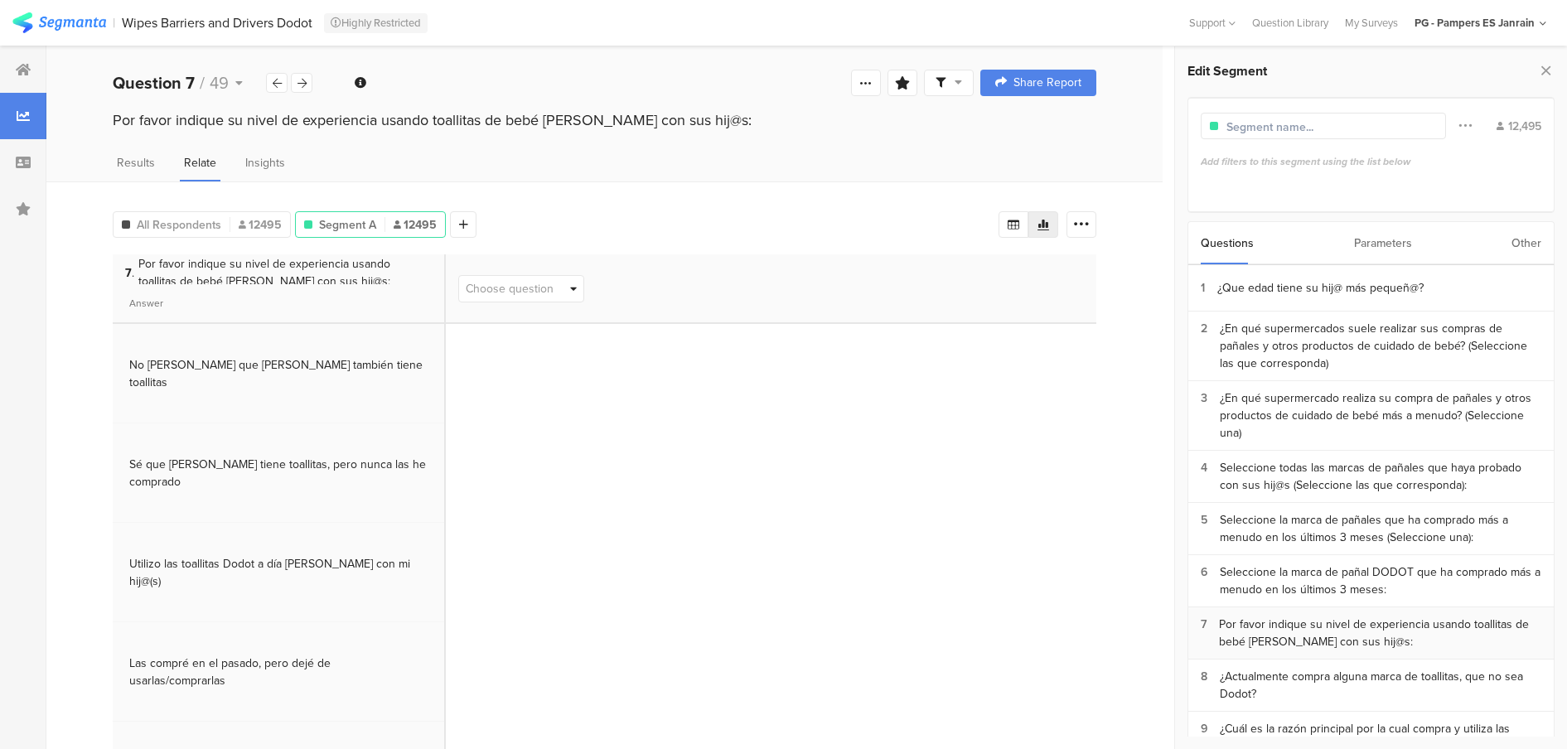
click at [1335, 623] on div "Por favor indique su nivel de experiencia usando toallitas de bebé Dodot con su…" at bounding box center [1380, 633] width 322 height 35
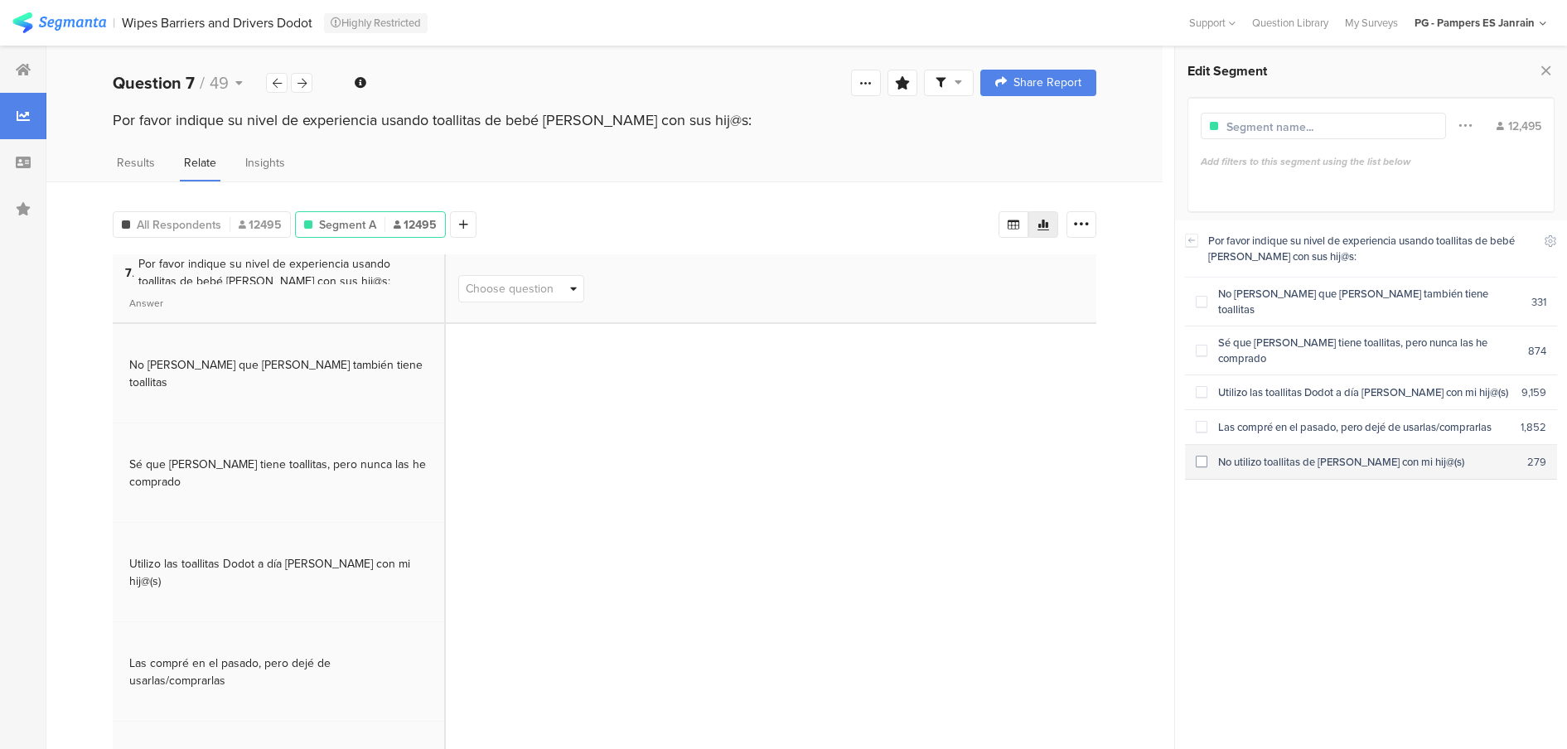
click at [1209, 454] on div "No utilizo toallitas de bebe con mi hij@(s)" at bounding box center [1368, 462] width 320 height 16
click at [794, 230] on div "All Respondents 12495 Q7 : No utilizo toallitas de bebe con mi hij@(s) Q7: No u…" at bounding box center [556, 221] width 886 height 33
click at [301, 85] on icon at bounding box center [302, 83] width 9 height 11
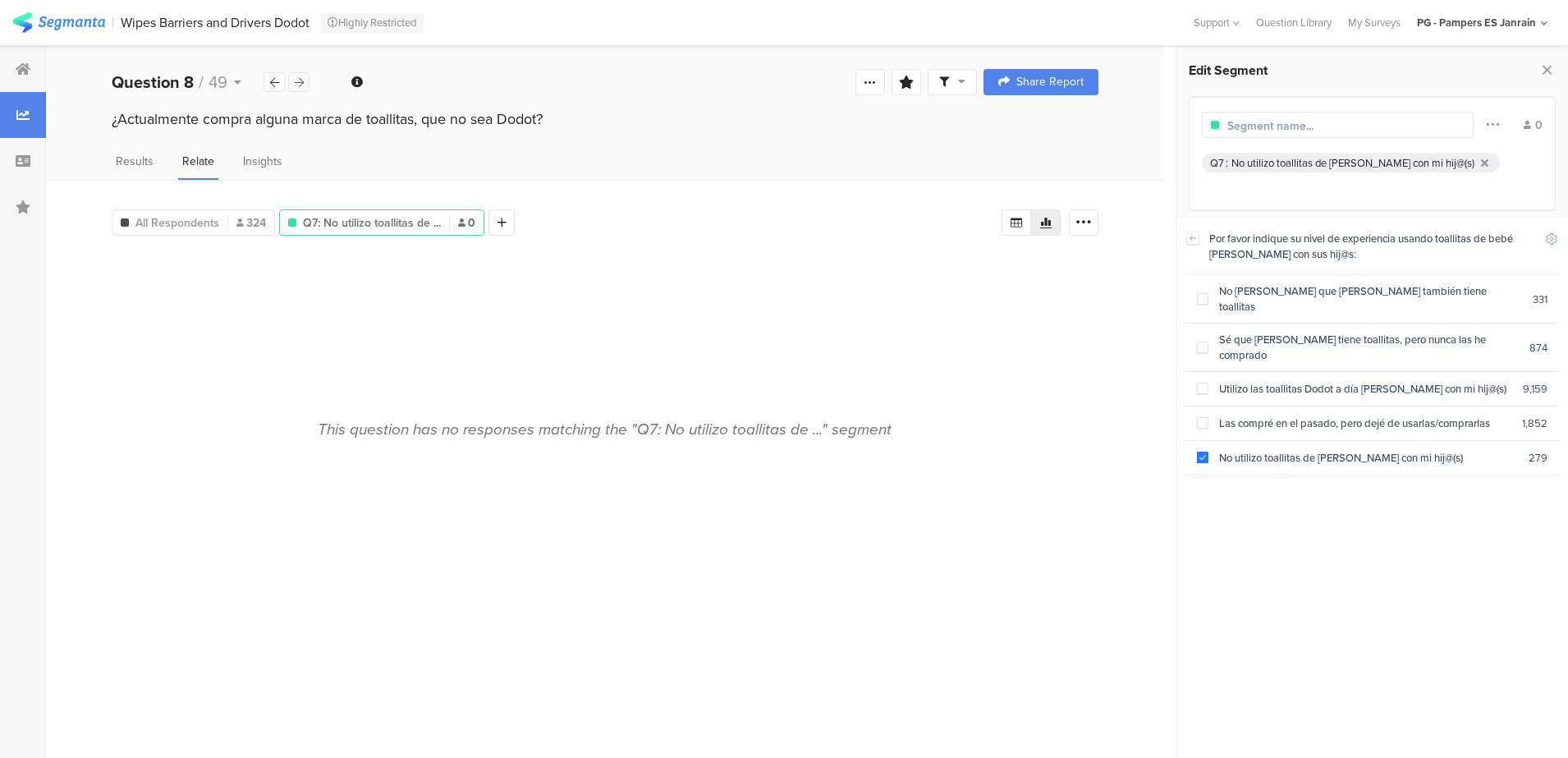
click at [298, 84] on icon at bounding box center [299, 82] width 9 height 11
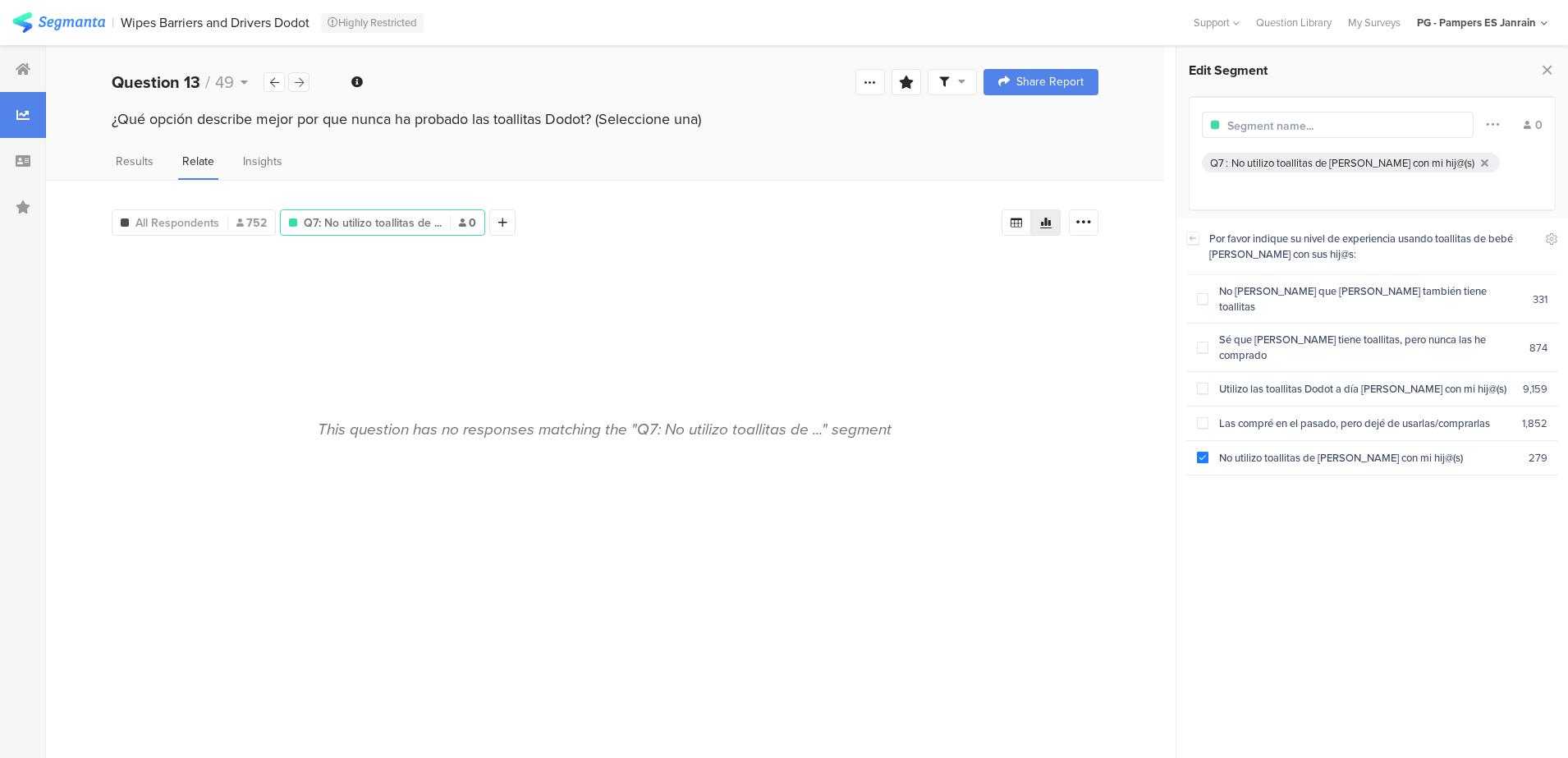
click at [298, 84] on icon at bounding box center [299, 82] width 9 height 11
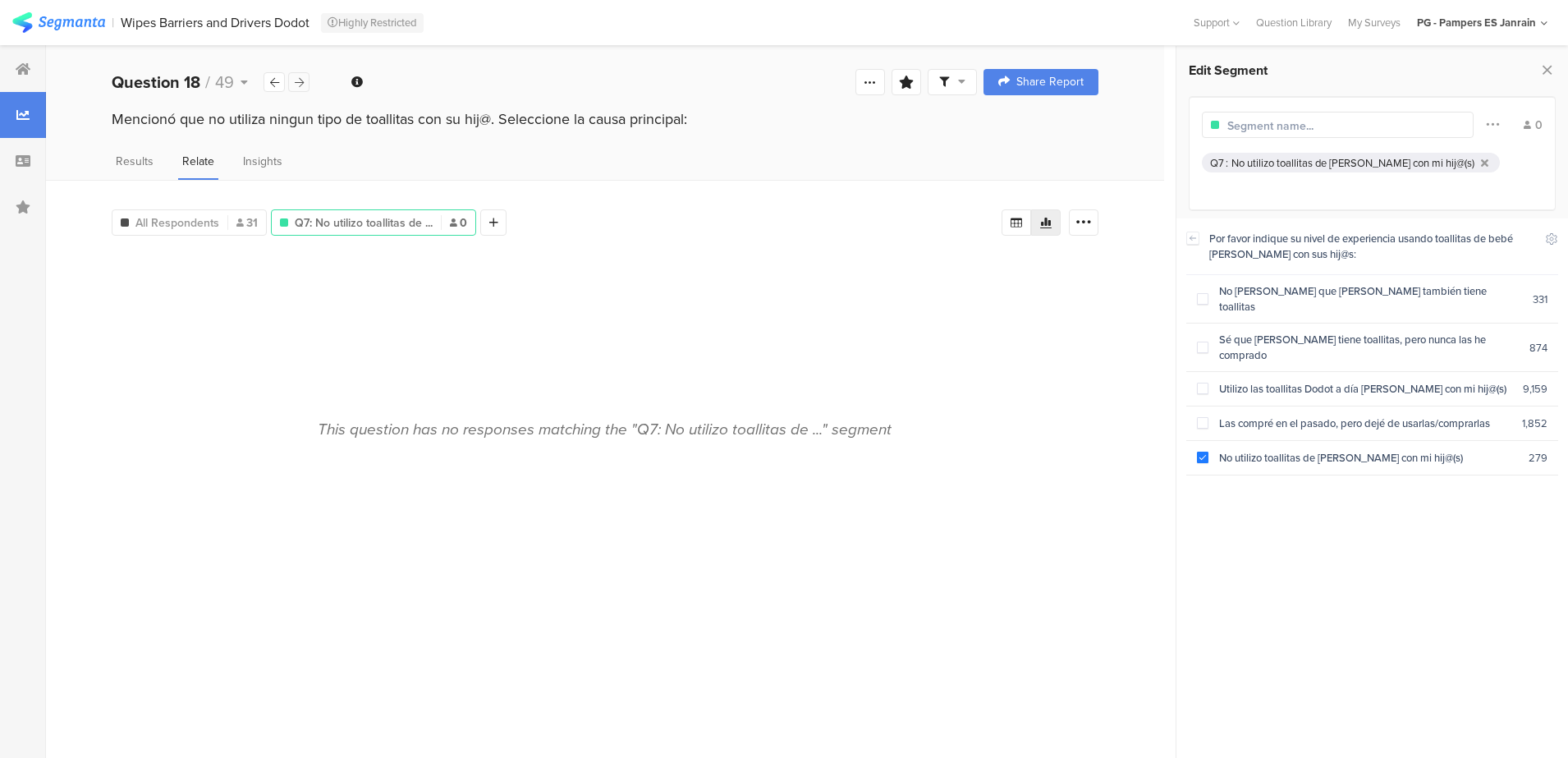
click at [298, 84] on icon at bounding box center [299, 82] width 9 height 11
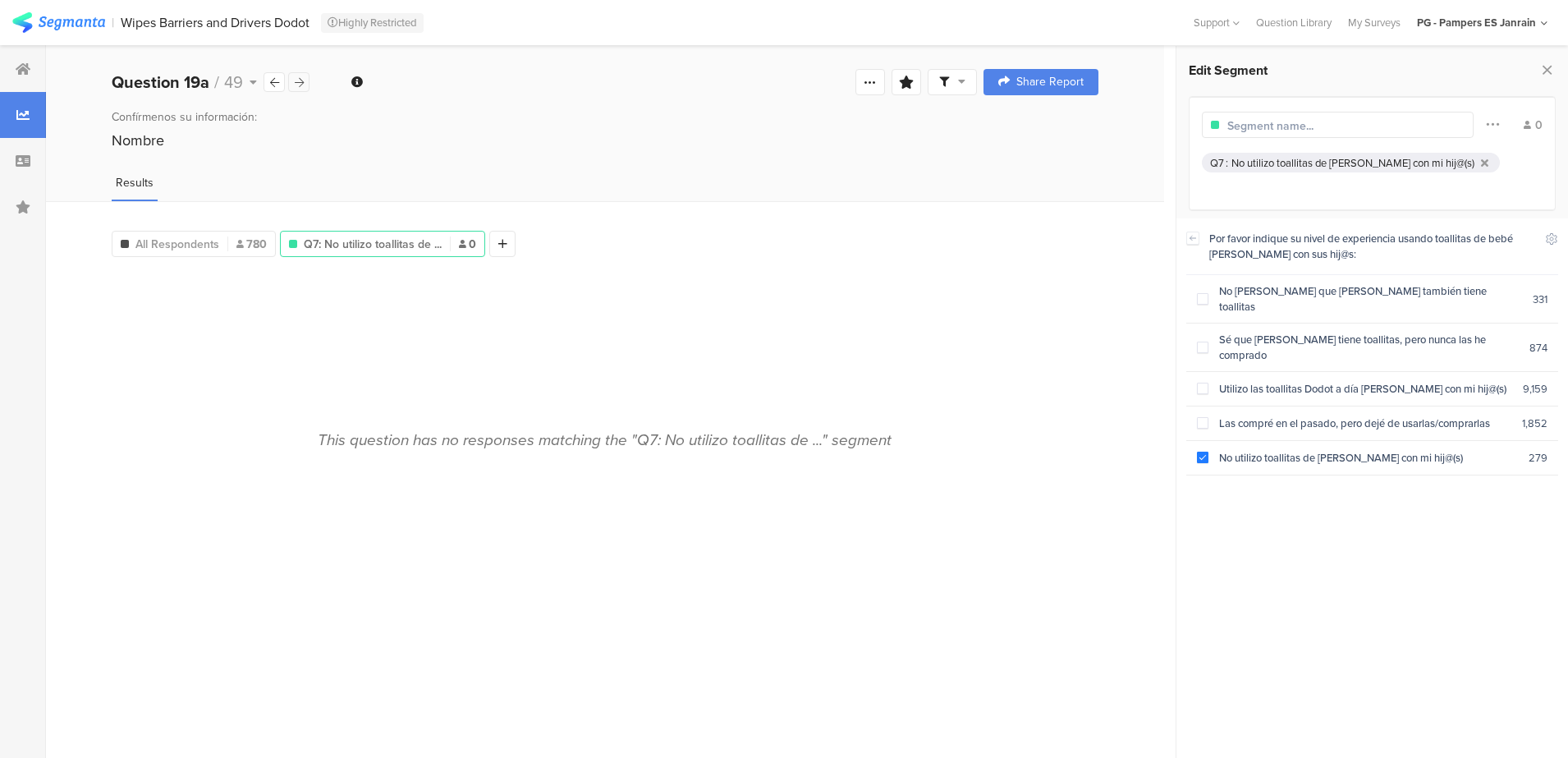
click at [298, 84] on icon at bounding box center [299, 82] width 9 height 11
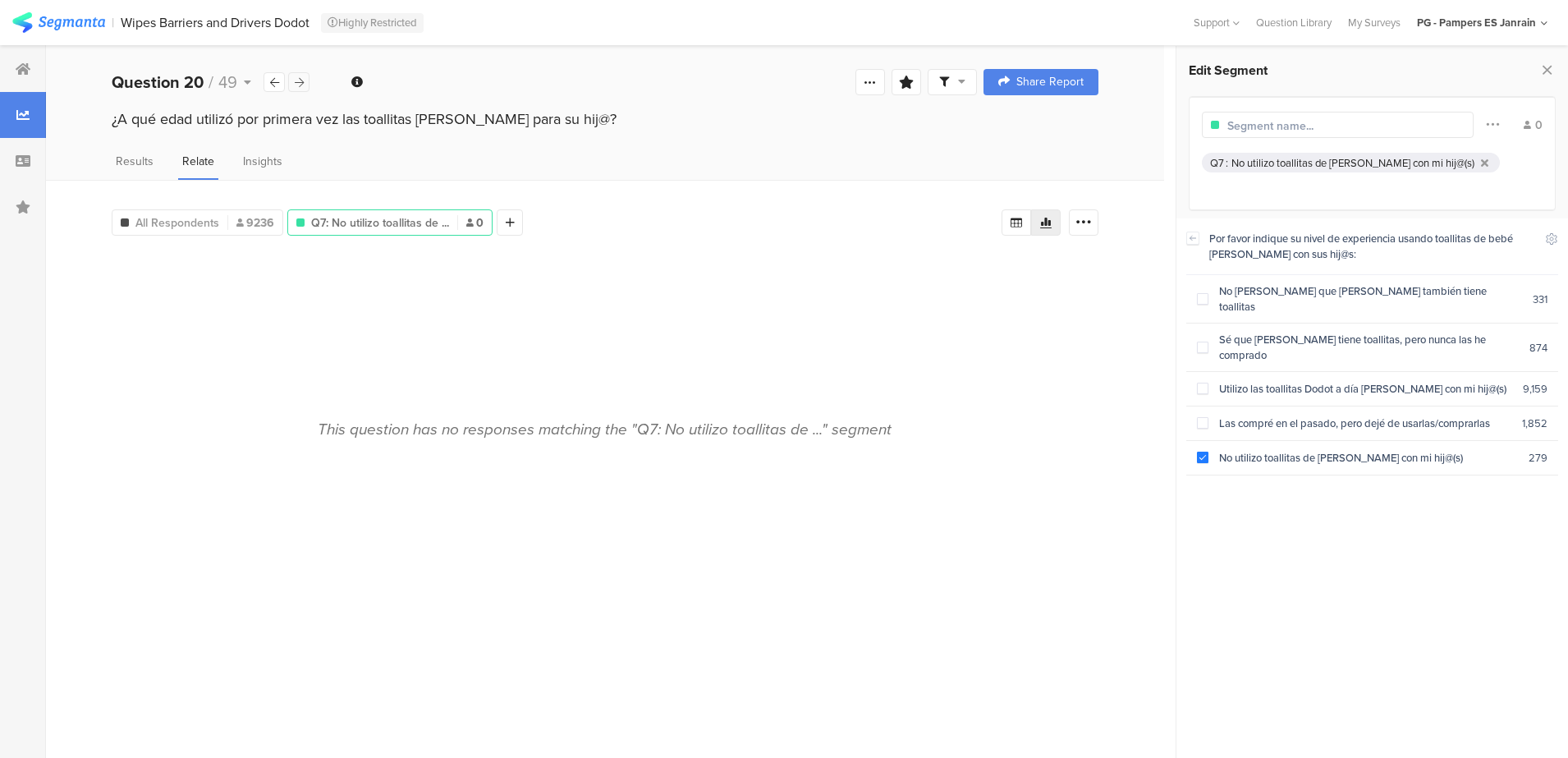
click at [298, 84] on icon at bounding box center [299, 82] width 9 height 11
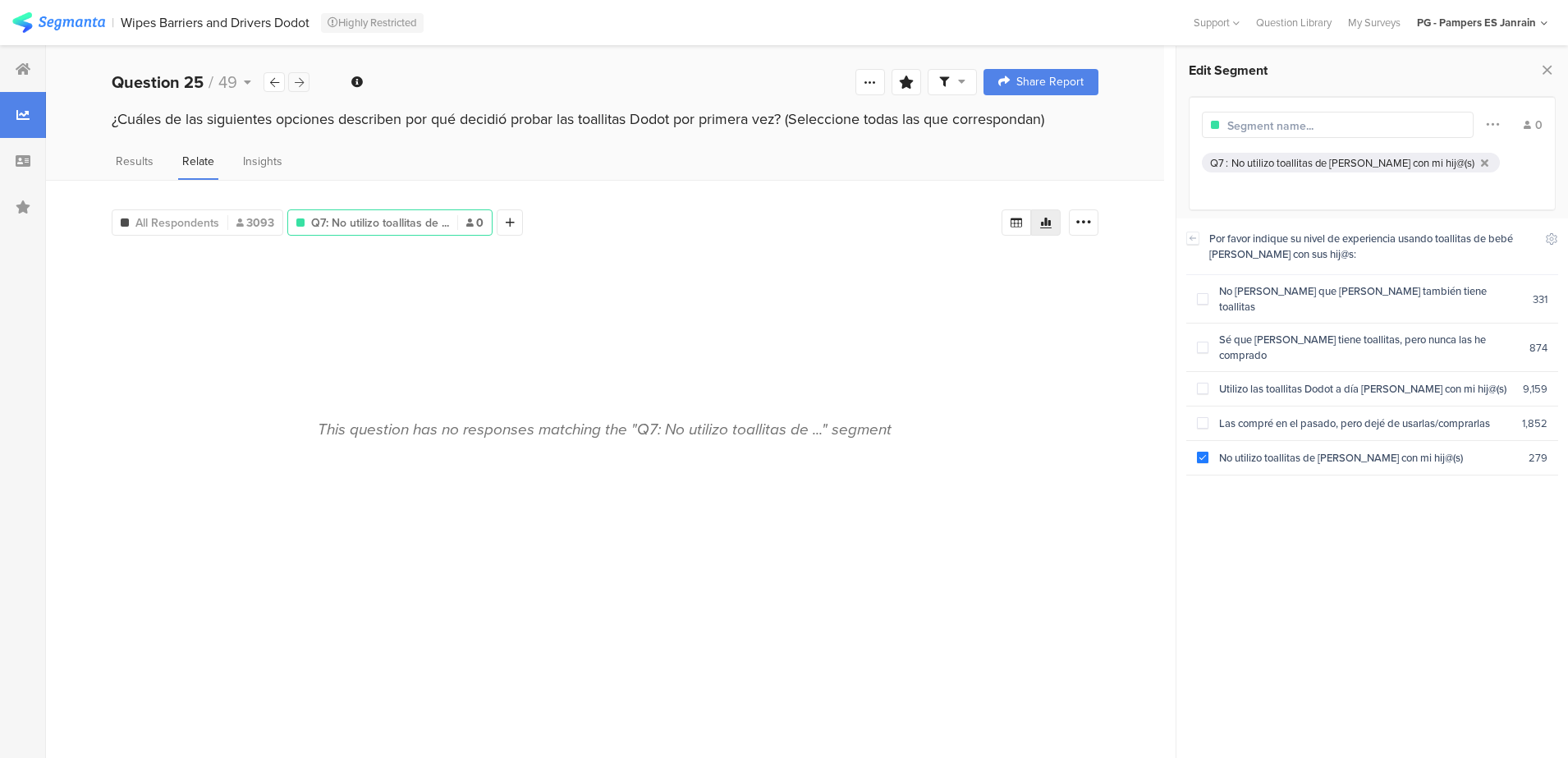
click at [298, 84] on icon at bounding box center [299, 82] width 9 height 11
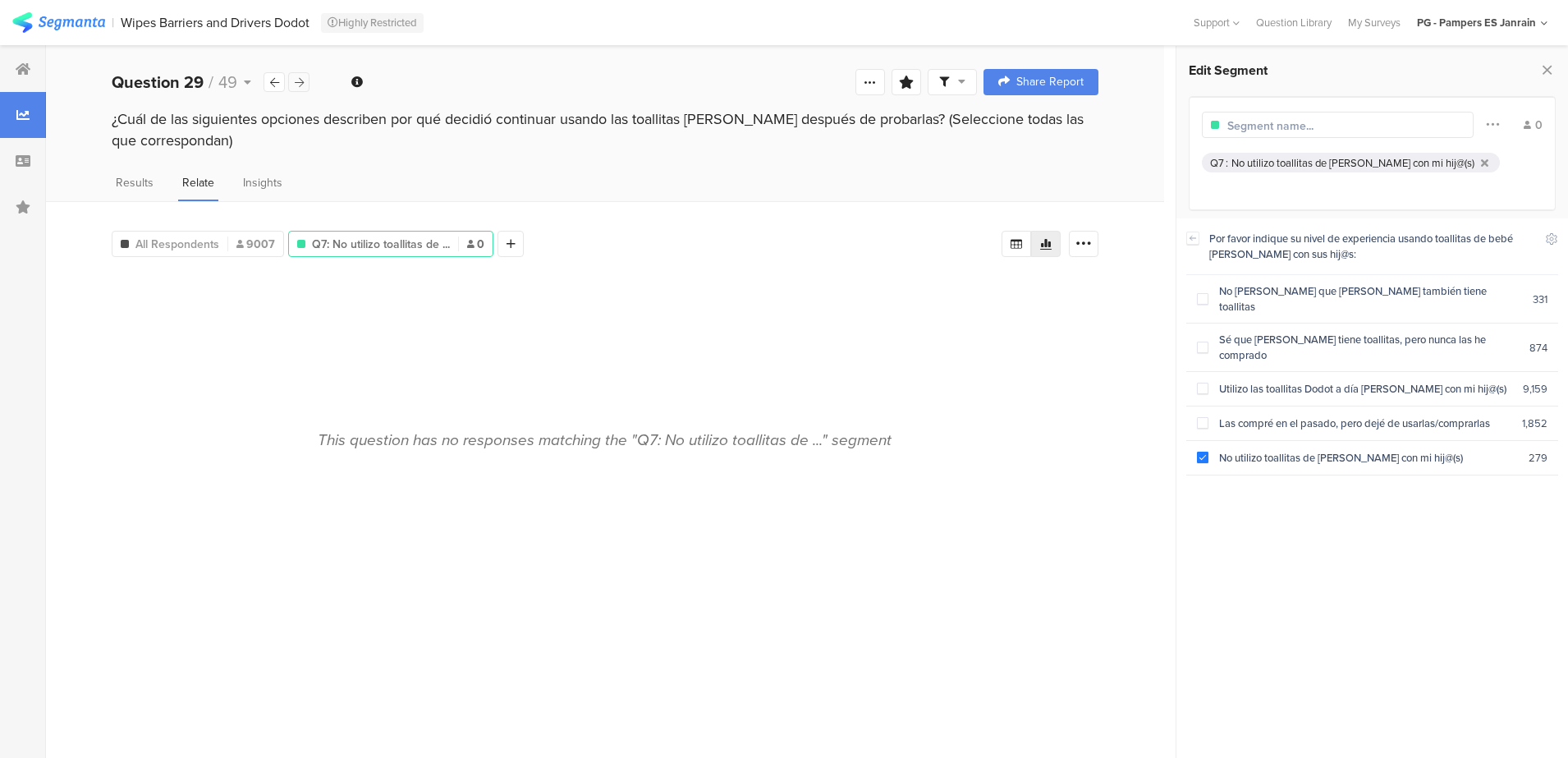
click at [298, 84] on icon at bounding box center [299, 82] width 9 height 11
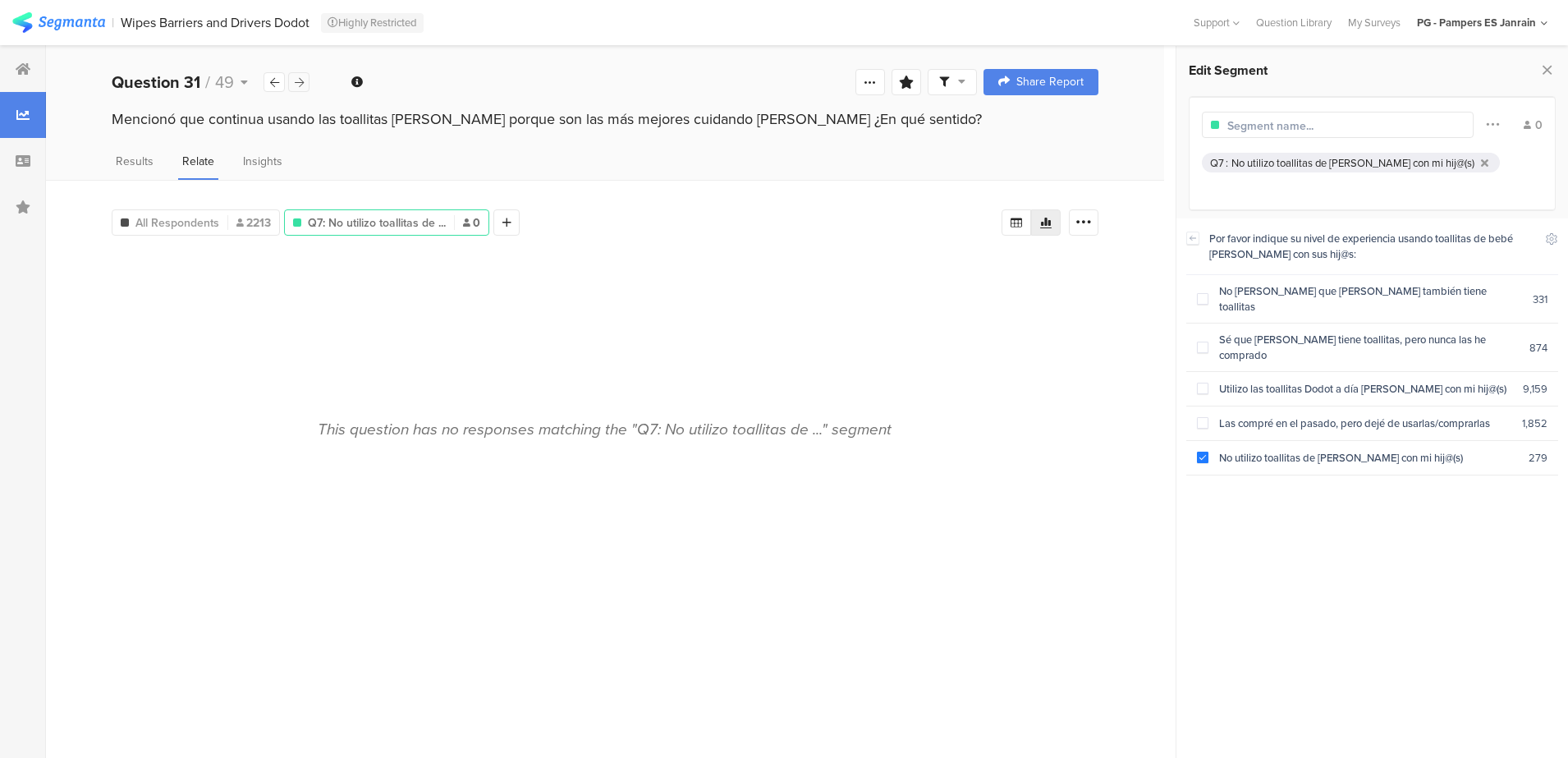
click at [298, 84] on icon at bounding box center [299, 82] width 9 height 11
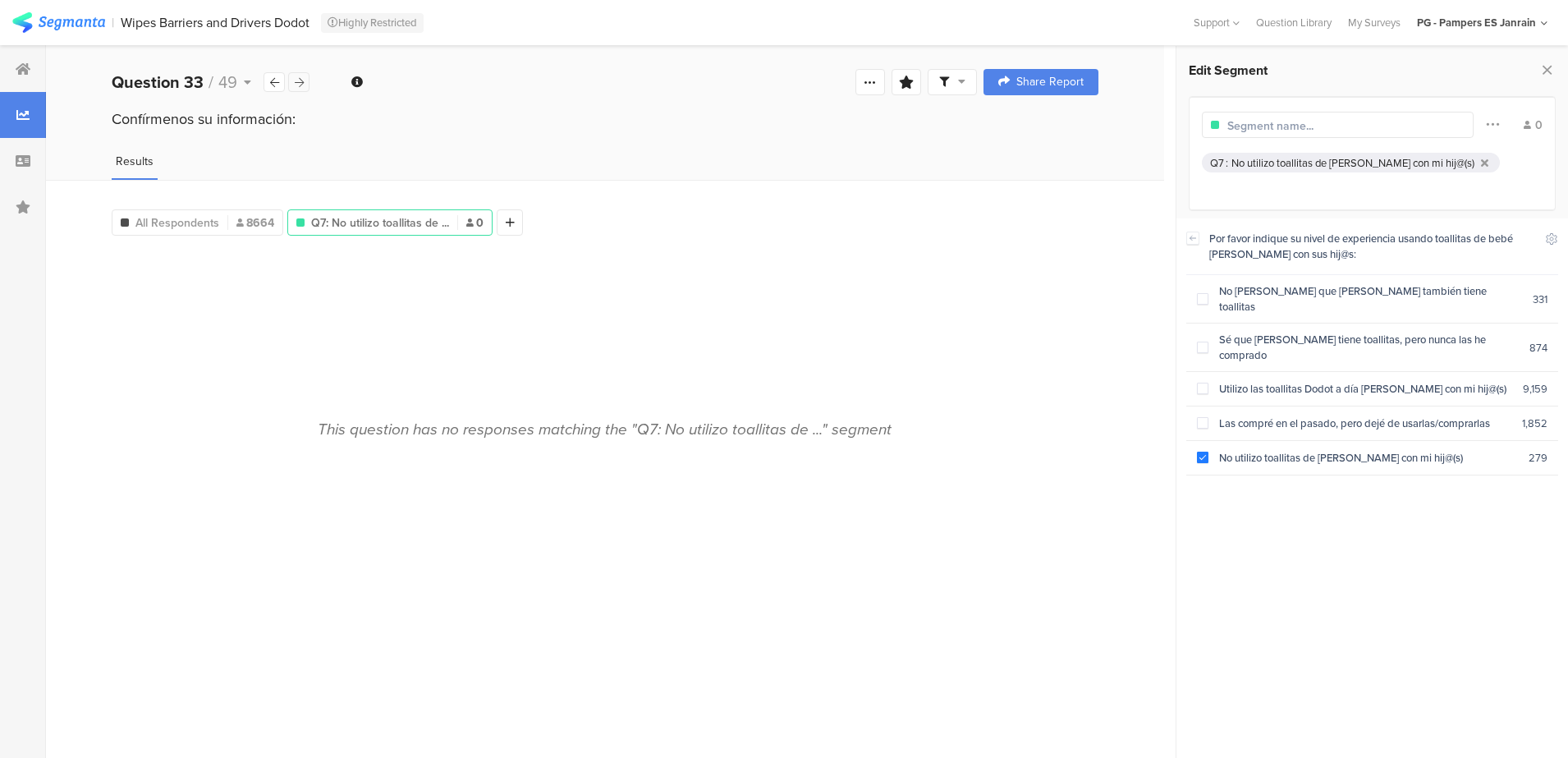
click at [298, 84] on icon at bounding box center [299, 82] width 9 height 11
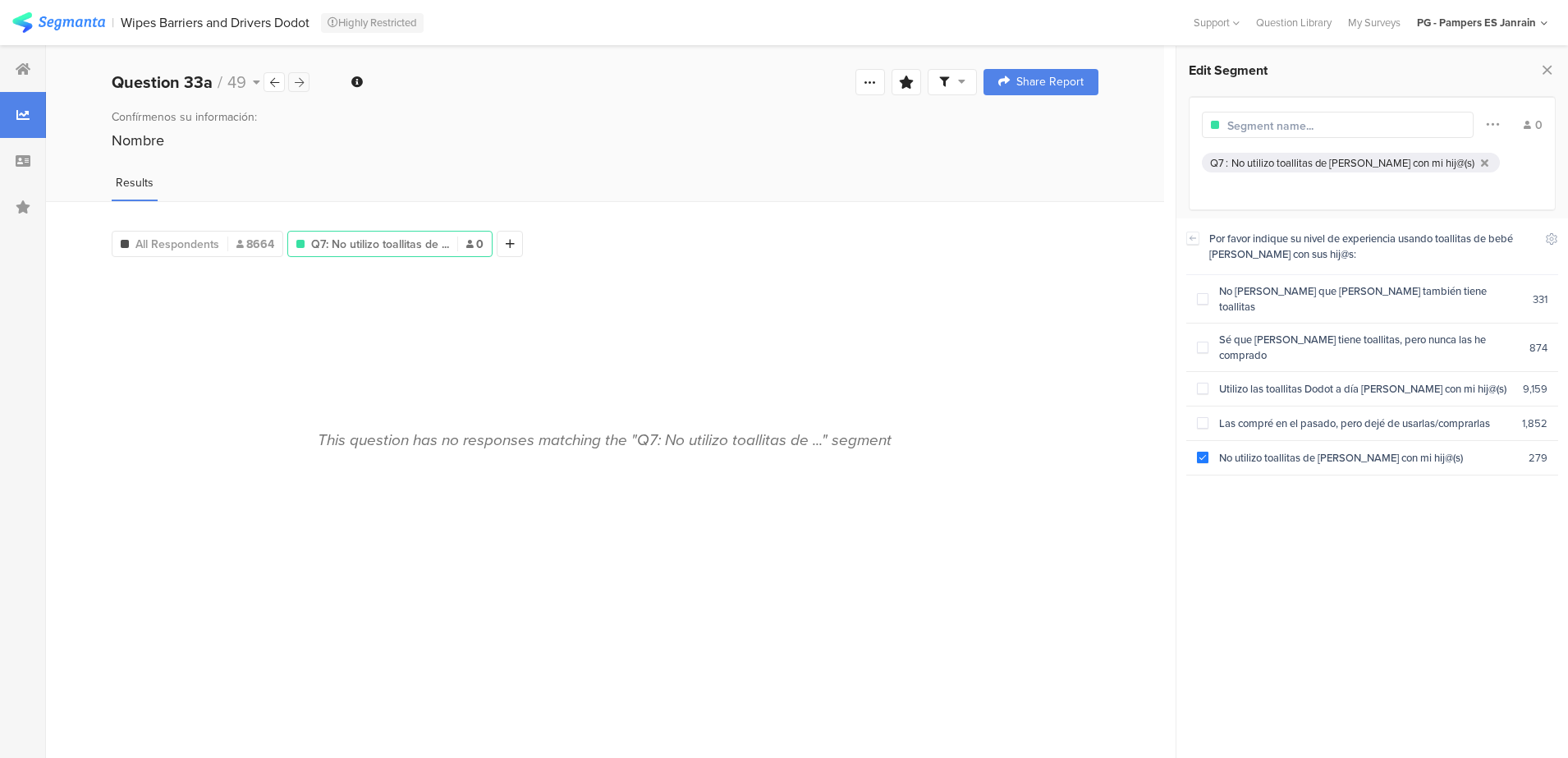
click at [298, 84] on icon at bounding box center [299, 82] width 9 height 11
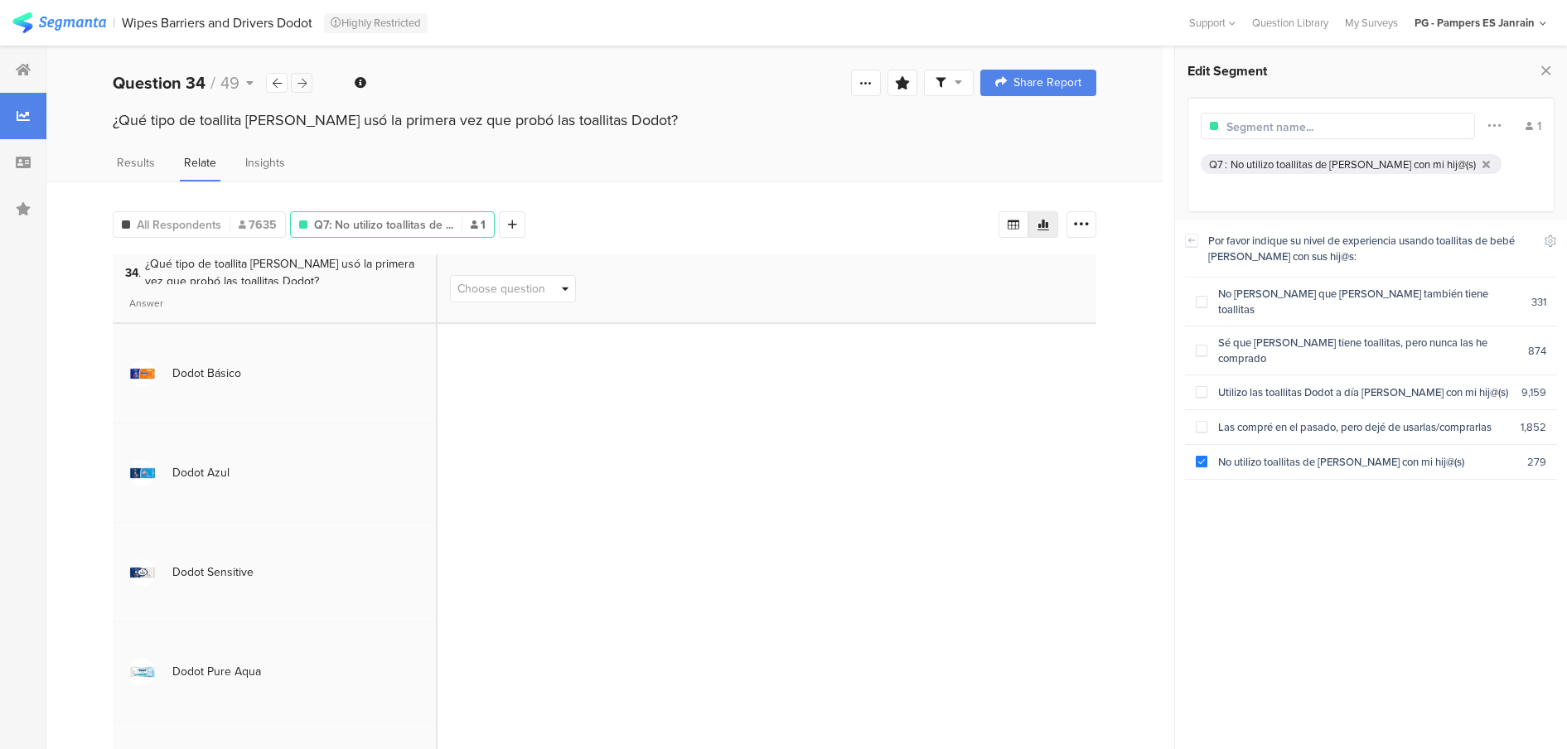
click at [301, 85] on icon at bounding box center [302, 83] width 9 height 11
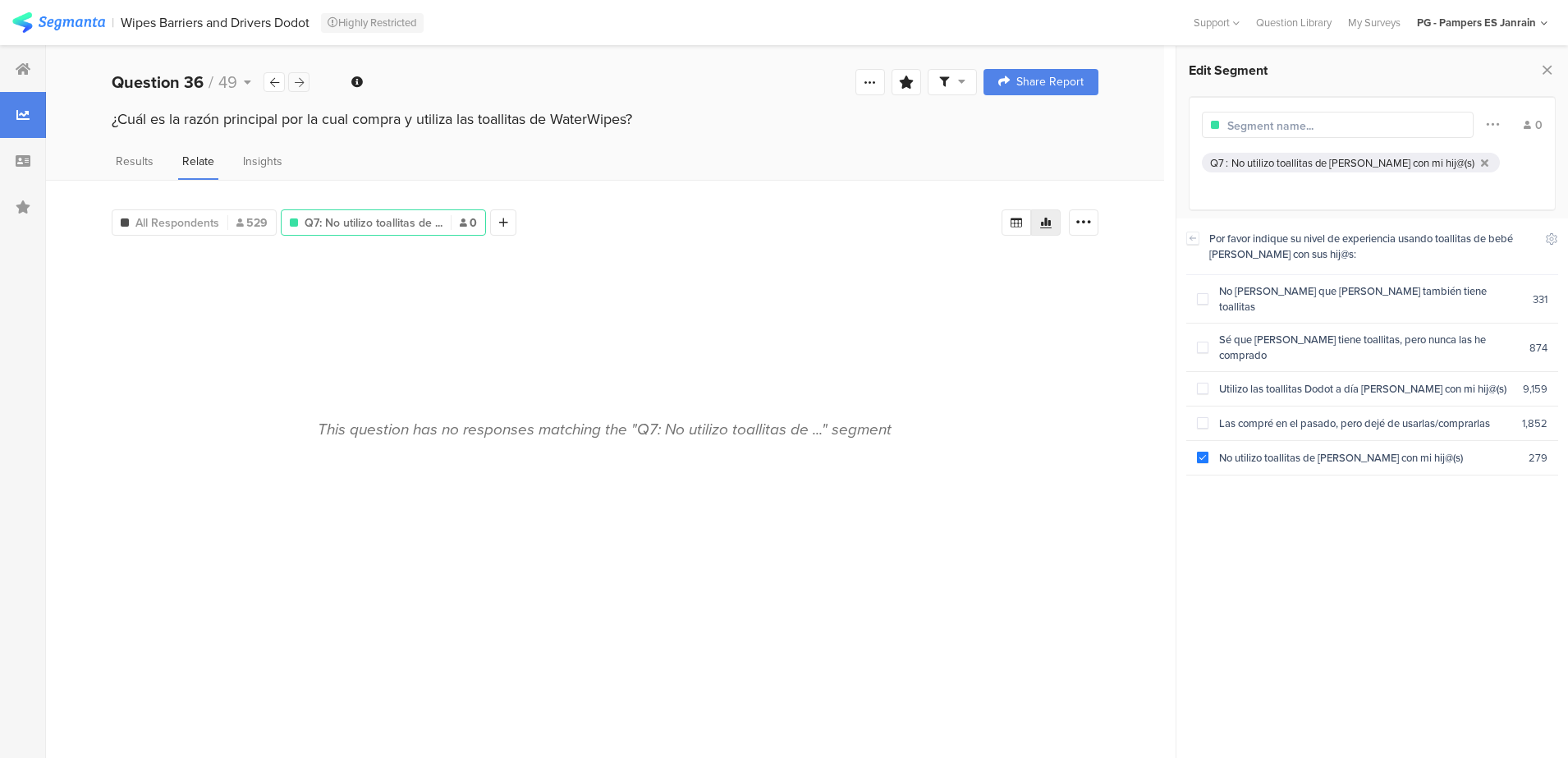
click at [298, 84] on icon at bounding box center [299, 82] width 9 height 11
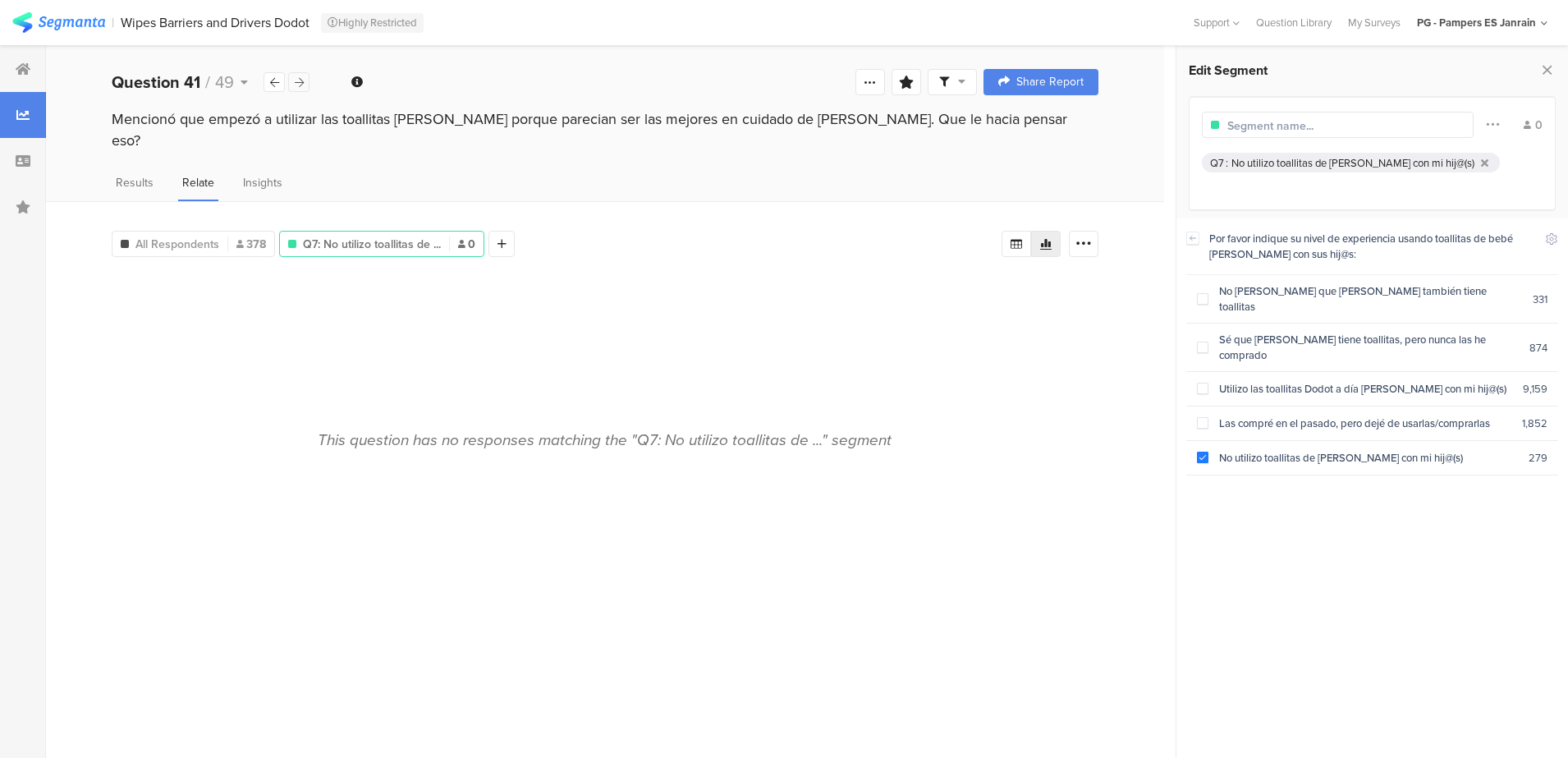
click at [298, 84] on icon at bounding box center [299, 82] width 9 height 11
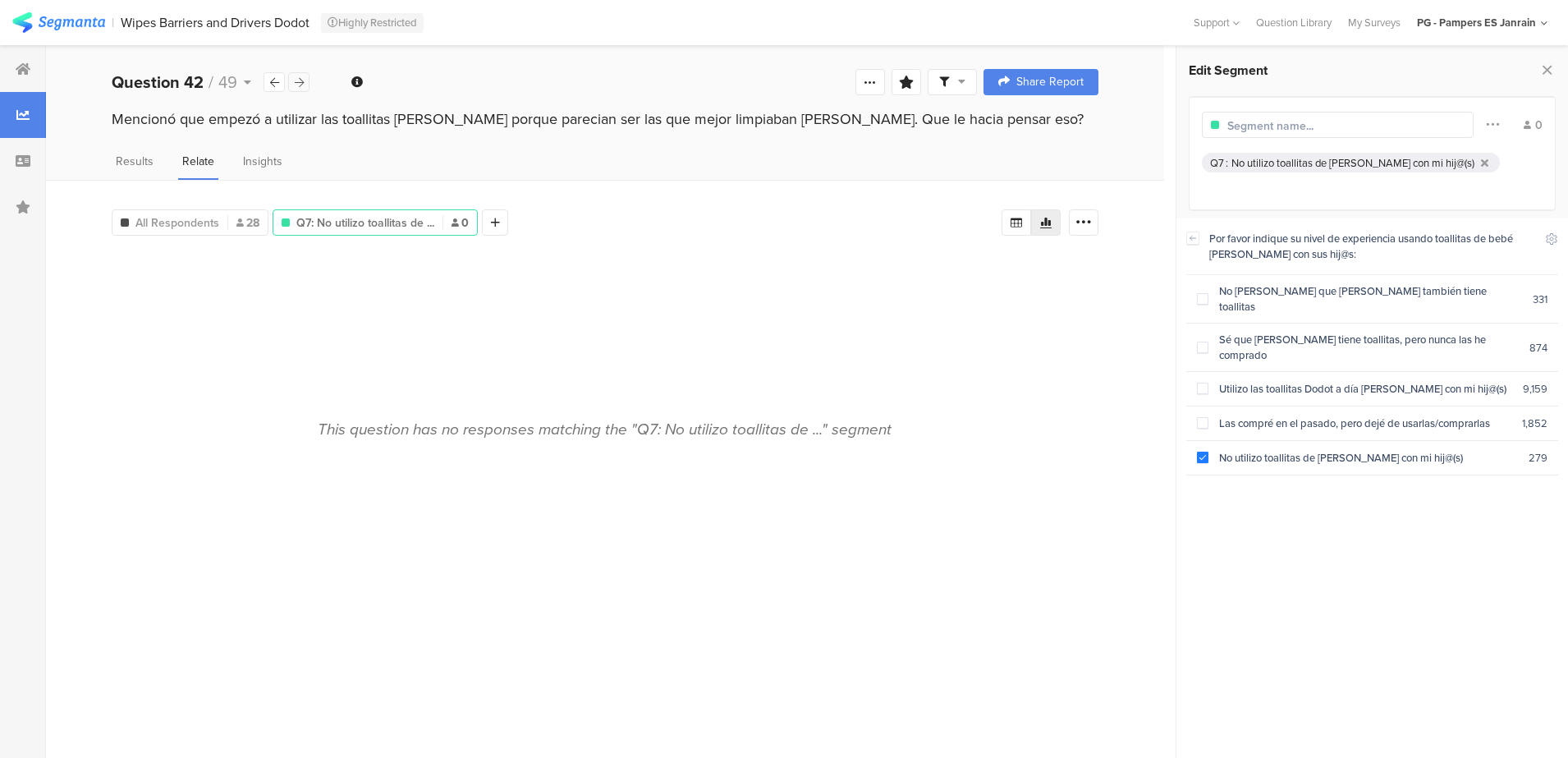
click at [298, 84] on icon at bounding box center [299, 82] width 9 height 11
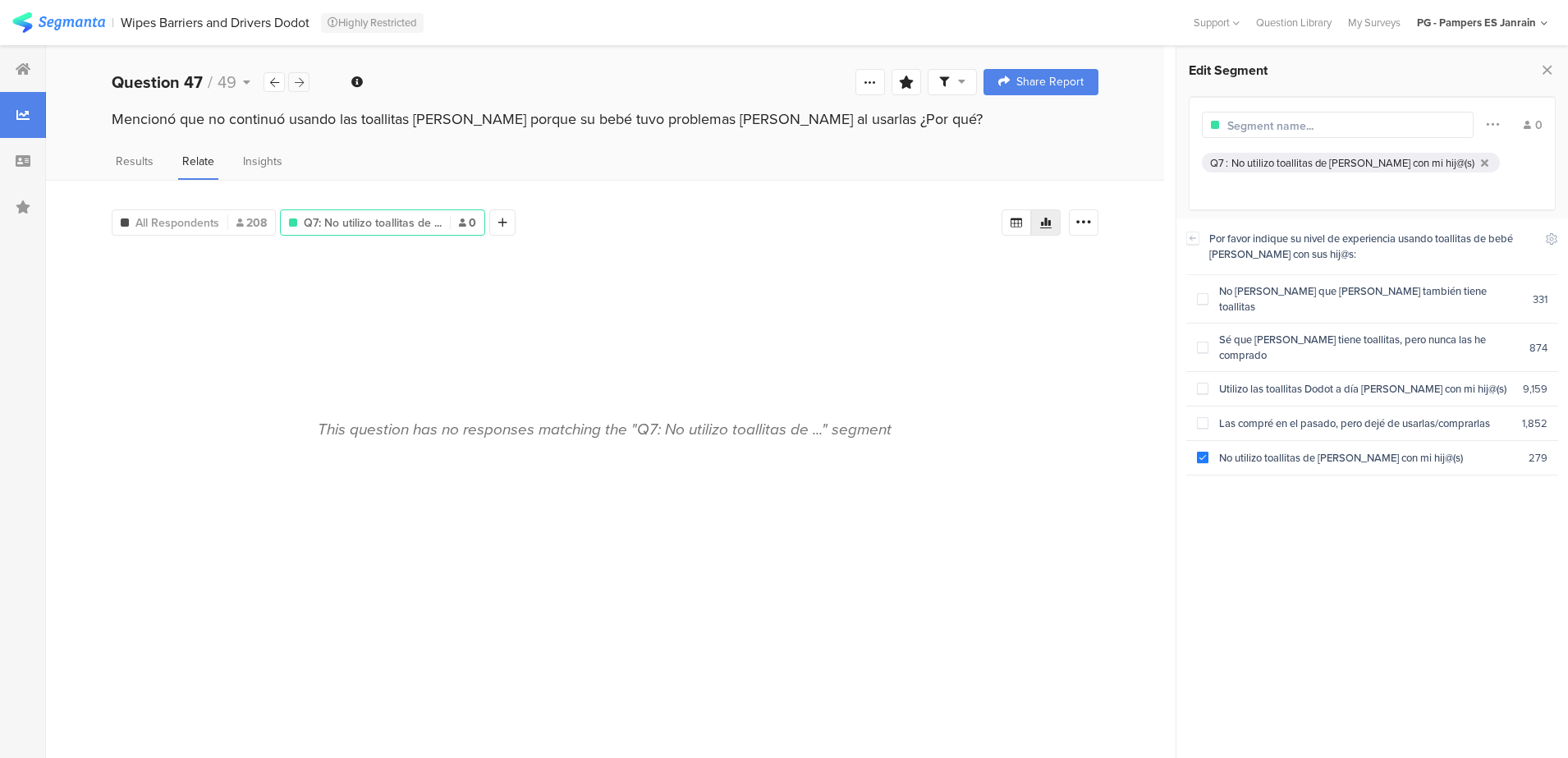
click at [298, 84] on icon at bounding box center [299, 82] width 9 height 11
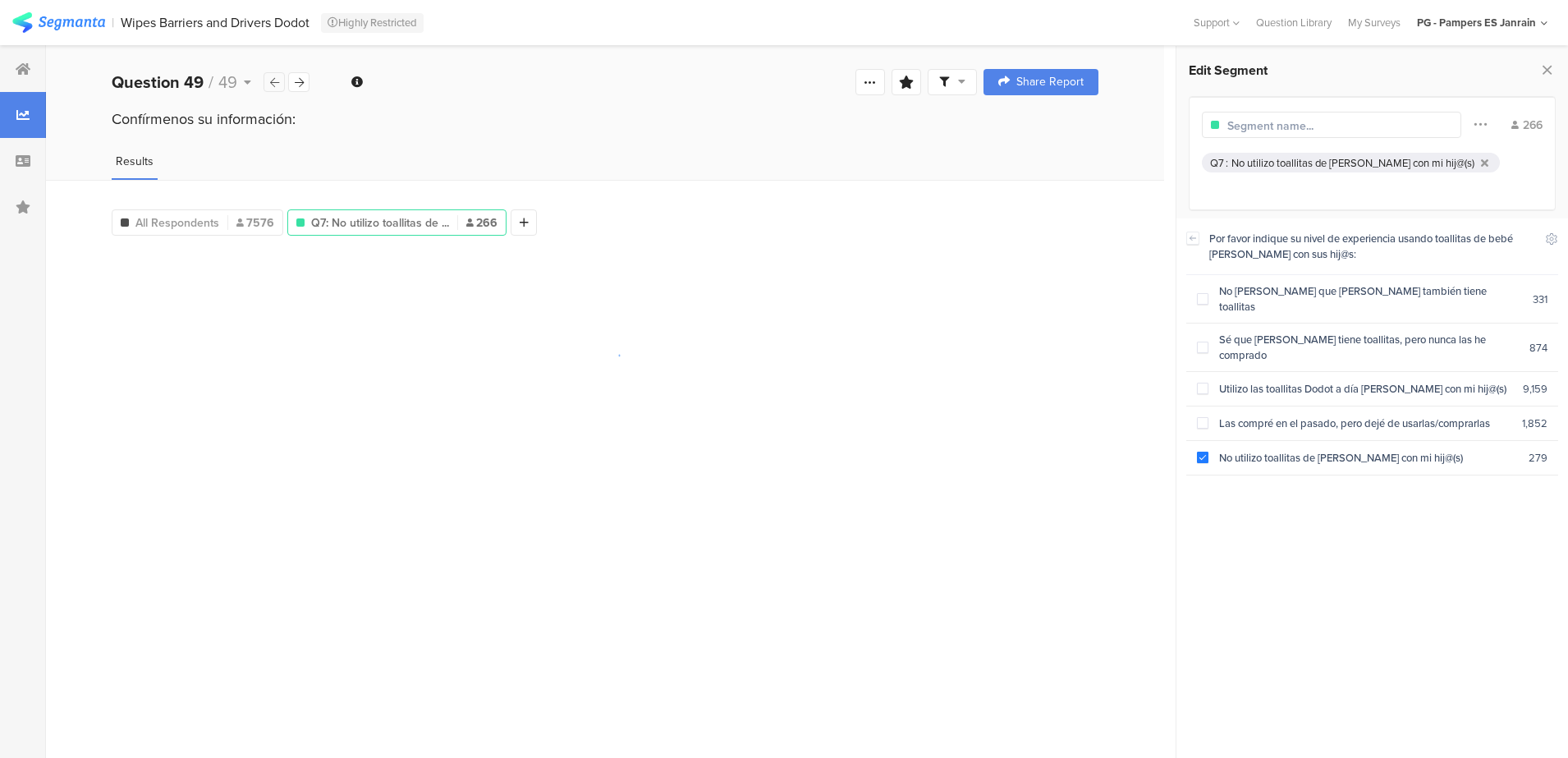
click at [277, 84] on icon at bounding box center [274, 82] width 9 height 11
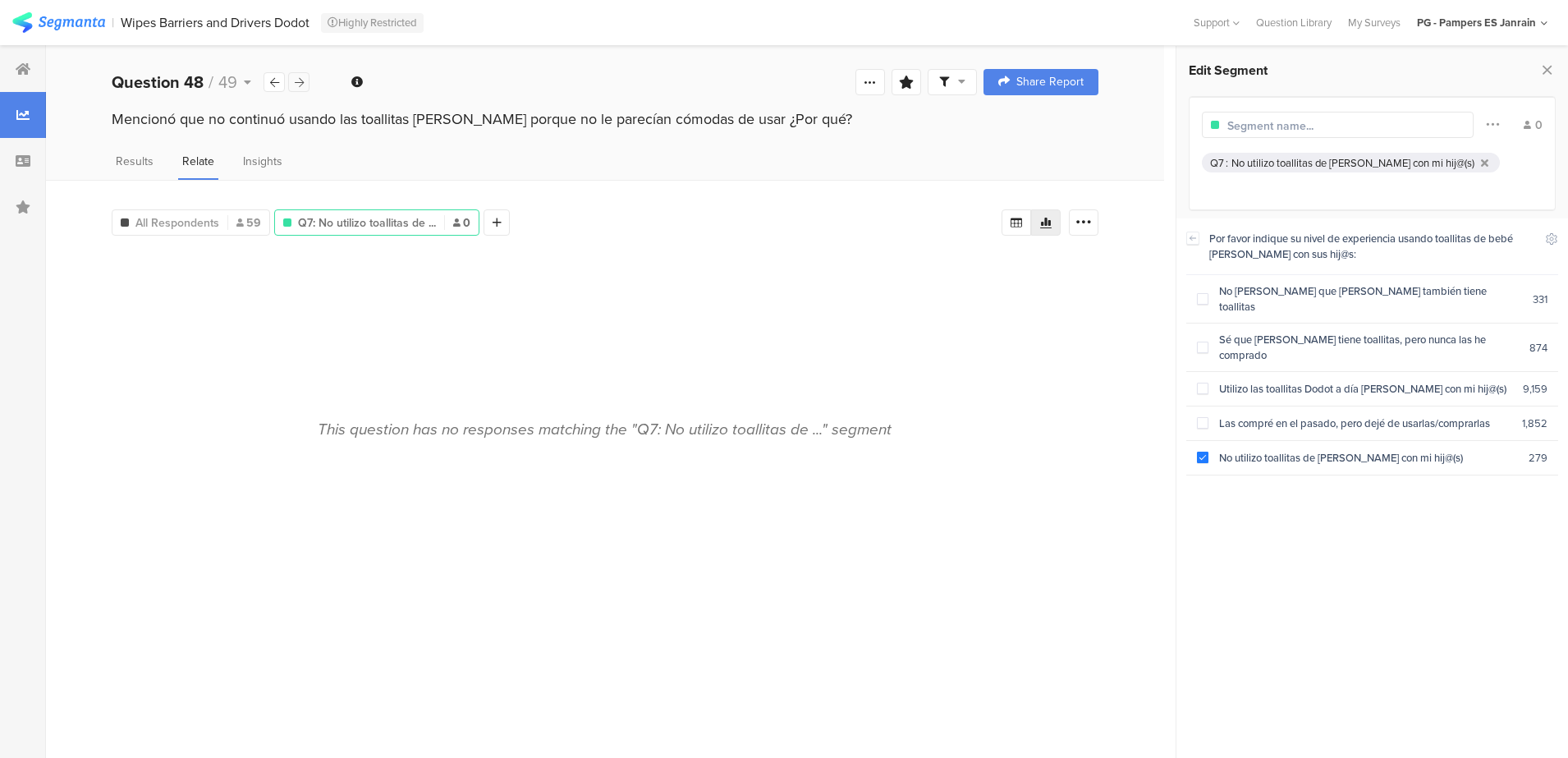
click at [300, 84] on icon at bounding box center [299, 82] width 9 height 11
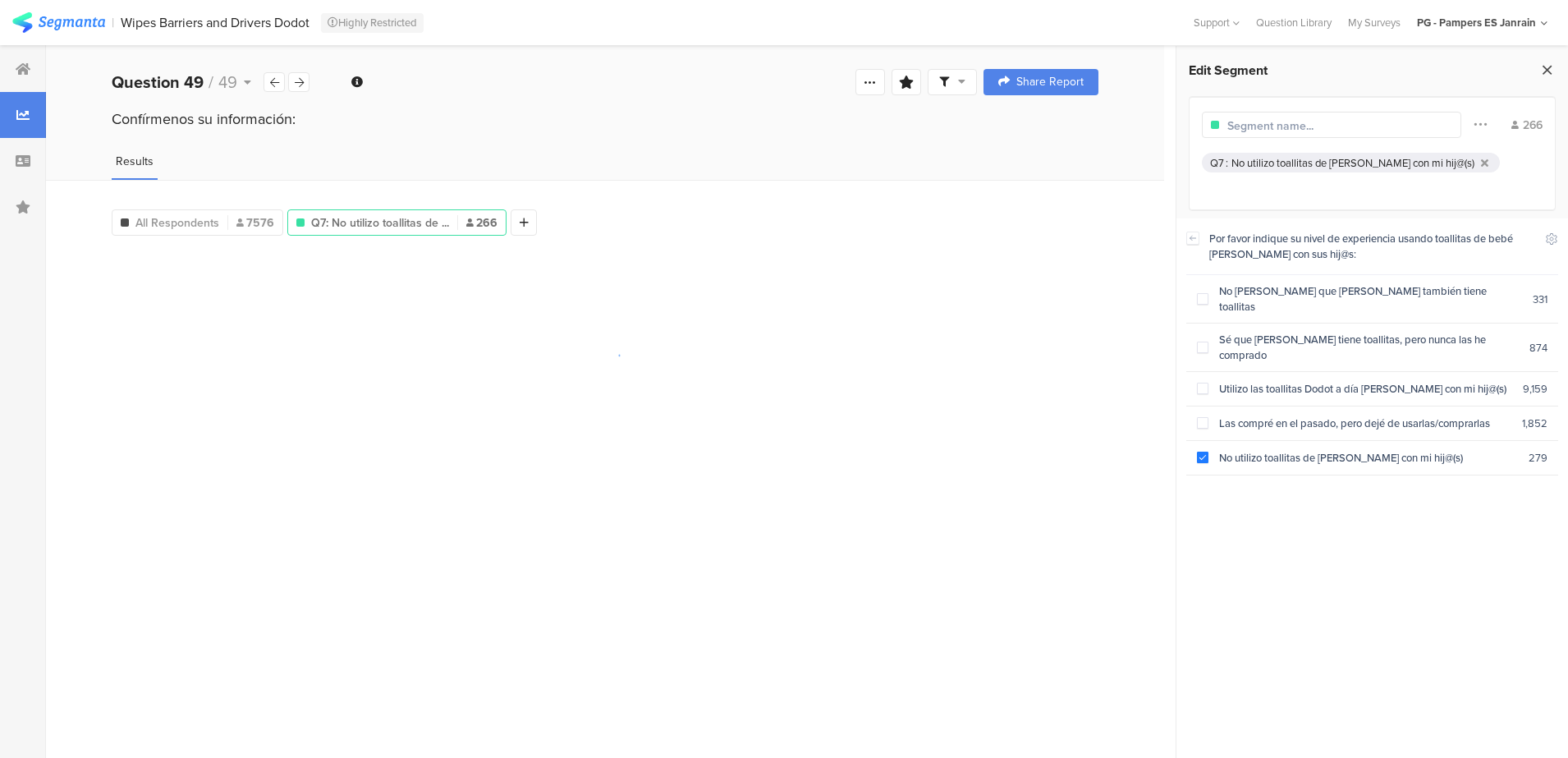
click at [1548, 65] on icon at bounding box center [1546, 69] width 17 height 23
